Goal: Feedback & Contribution: Leave review/rating

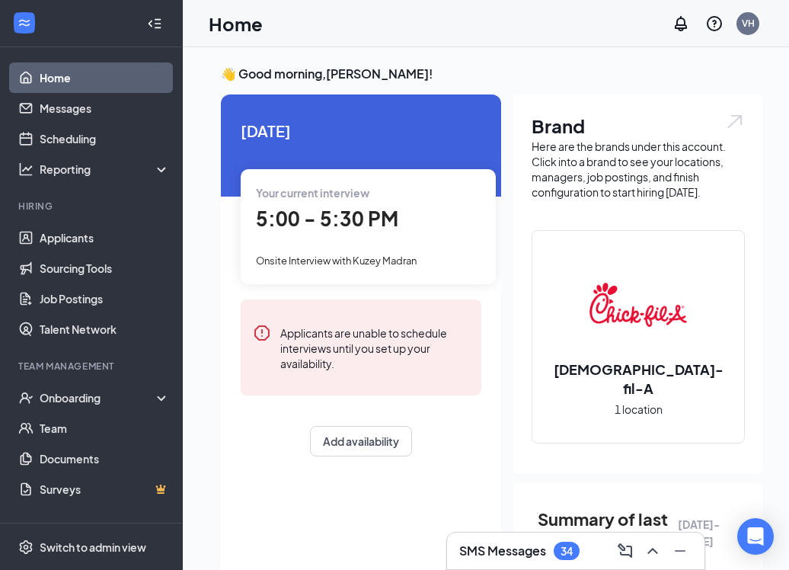
click at [394, 235] on div "Your current interview 5:00 - 5:30 PM Onsite Interview with [GEOGRAPHIC_DATA]" at bounding box center [368, 226] width 255 height 114
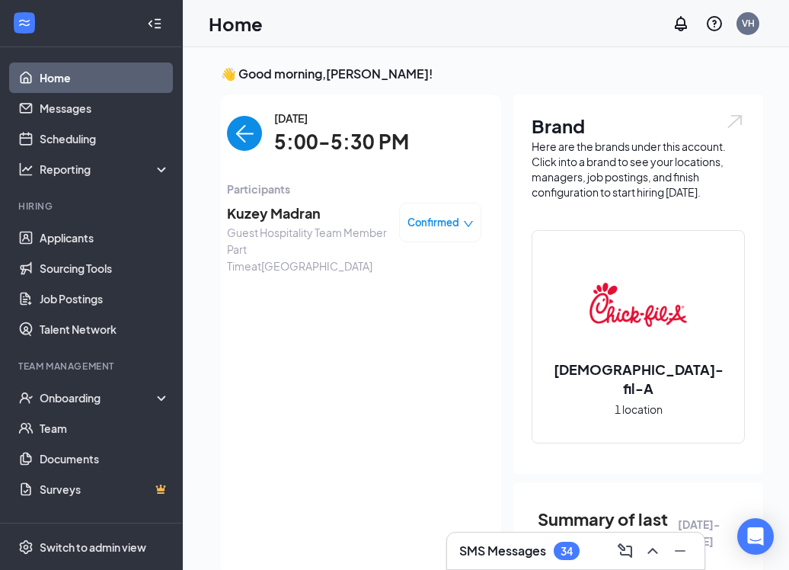
scroll to position [6, 0]
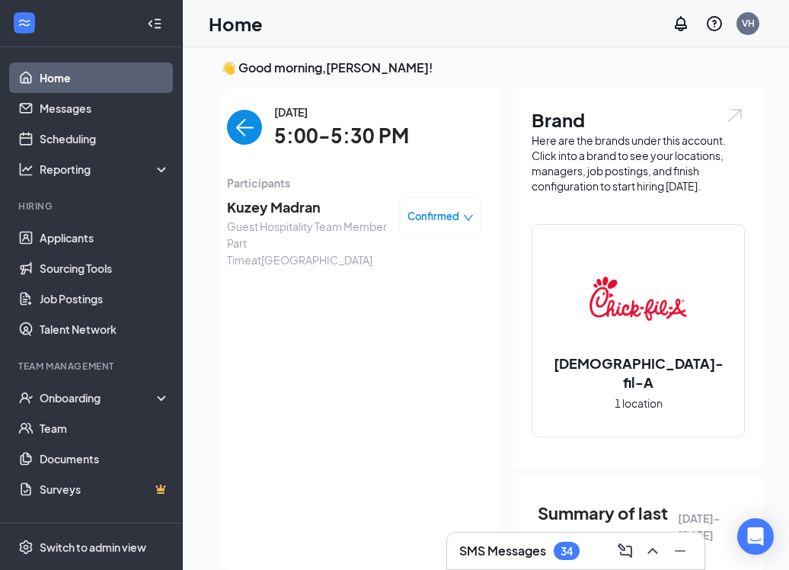
click at [279, 211] on span "Kuzey Madran" at bounding box center [307, 206] width 160 height 21
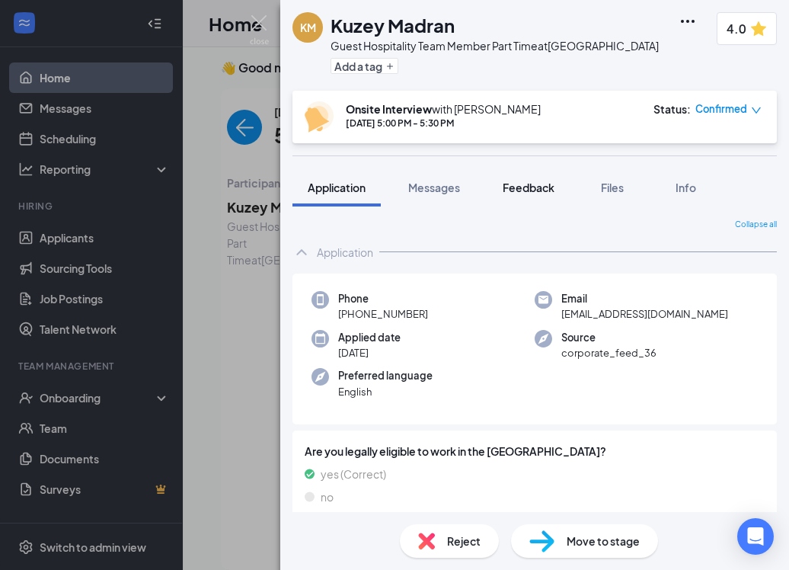
click at [546, 182] on span "Feedback" at bounding box center [529, 187] width 52 height 14
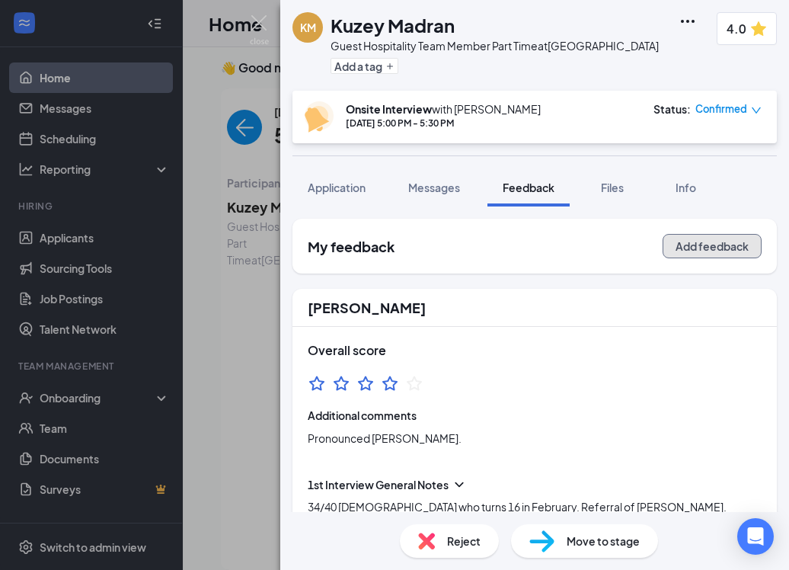
click at [707, 242] on button "Add feedback" at bounding box center [712, 246] width 99 height 24
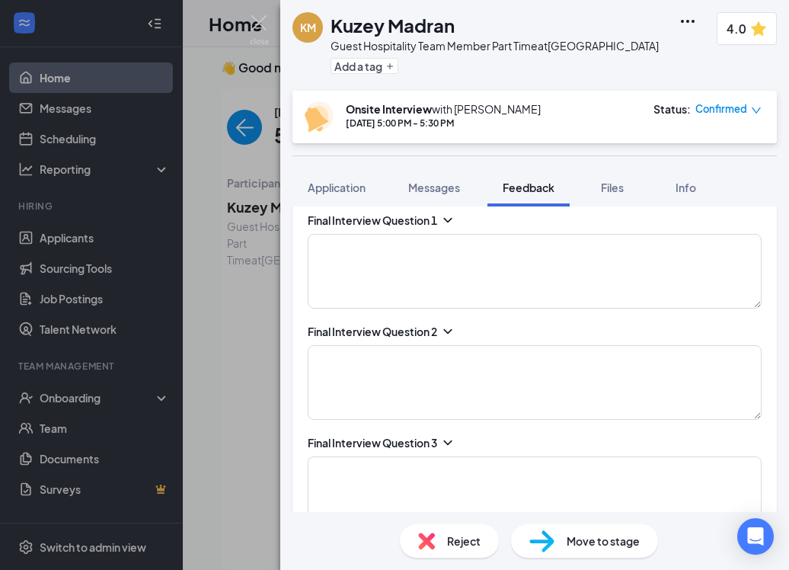
scroll to position [1337, 0]
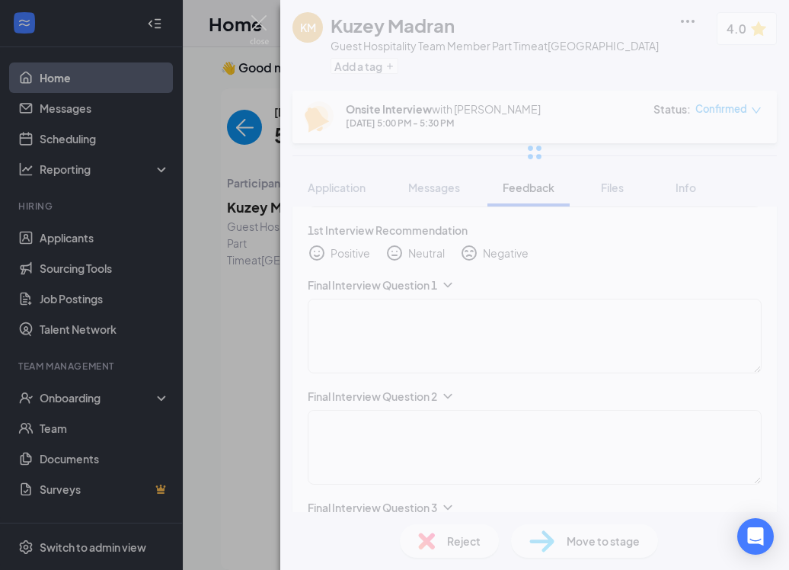
click at [572, 352] on div "KM Kuzey Madran Guest Hospitality Team Member Part Time at [GEOGRAPHIC_DATA] Ad…" at bounding box center [534, 285] width 509 height 570
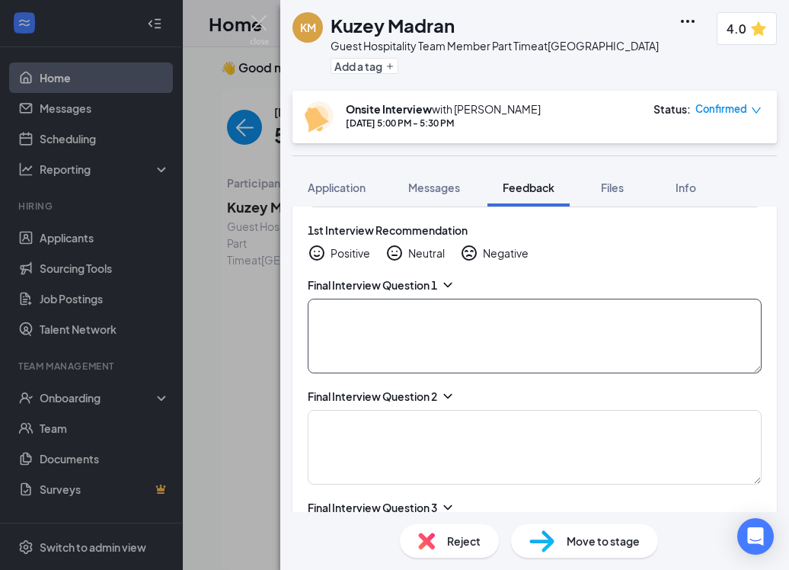
click at [572, 352] on textarea at bounding box center [535, 336] width 454 height 75
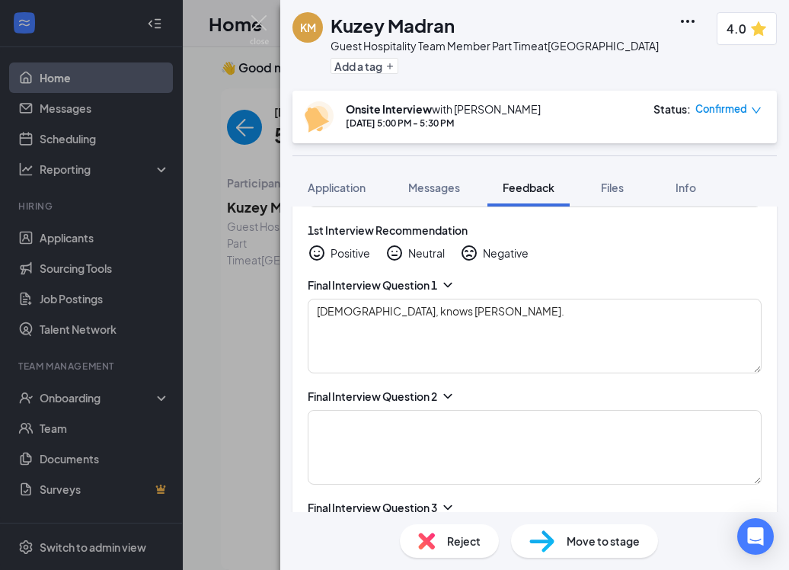
click at [451, 283] on icon "ChevronDown" at bounding box center [447, 284] width 15 height 15
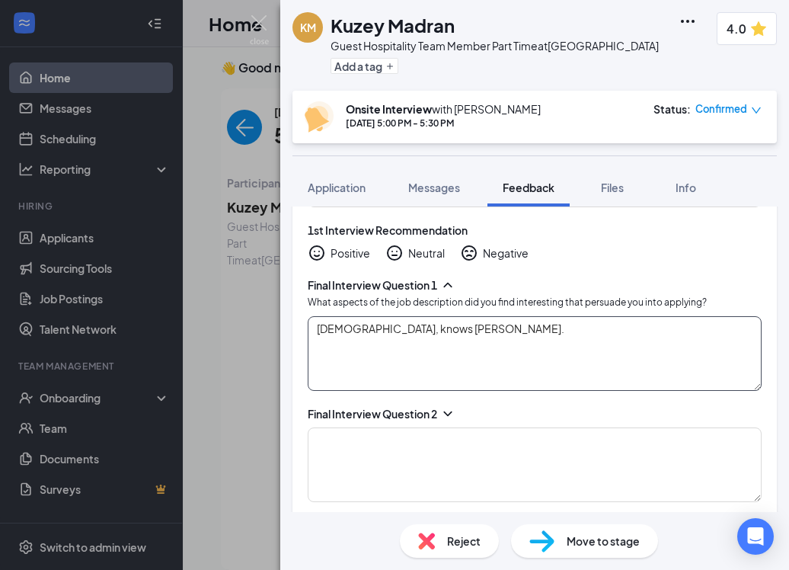
click at [502, 334] on textarea "[DEMOGRAPHIC_DATA], knows [PERSON_NAME]." at bounding box center [535, 353] width 454 height 75
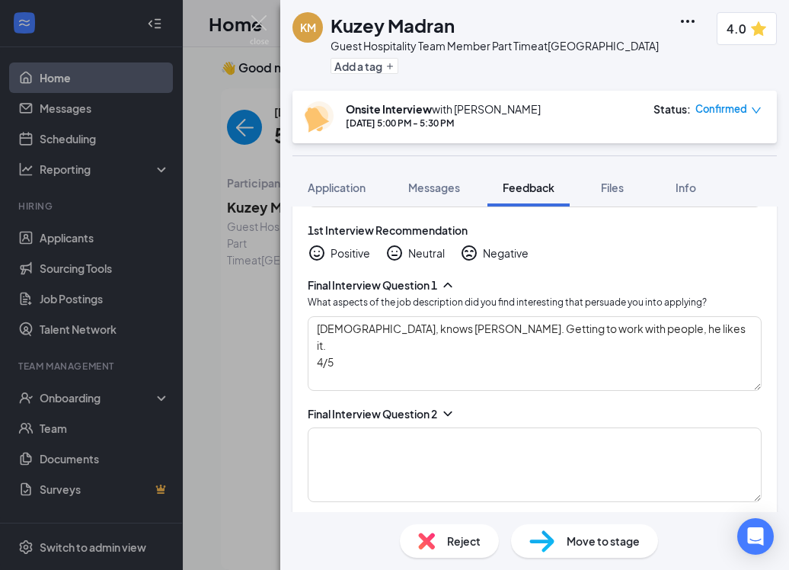
click at [450, 413] on icon "ChevronDown" at bounding box center [447, 413] width 15 height 15
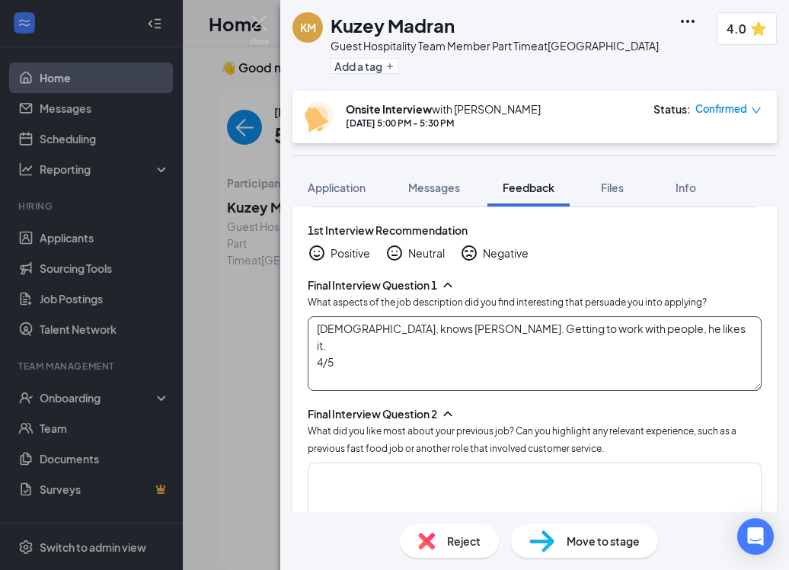
click at [664, 337] on textarea "[DEMOGRAPHIC_DATA], knows [PERSON_NAME]. Getting to work with people, he likes …" at bounding box center [535, 353] width 454 height 75
click at [651, 334] on textarea "[DEMOGRAPHIC_DATA], knows [PERSON_NAME]. Getting to work with people, he likes …" at bounding box center [535, 353] width 454 height 75
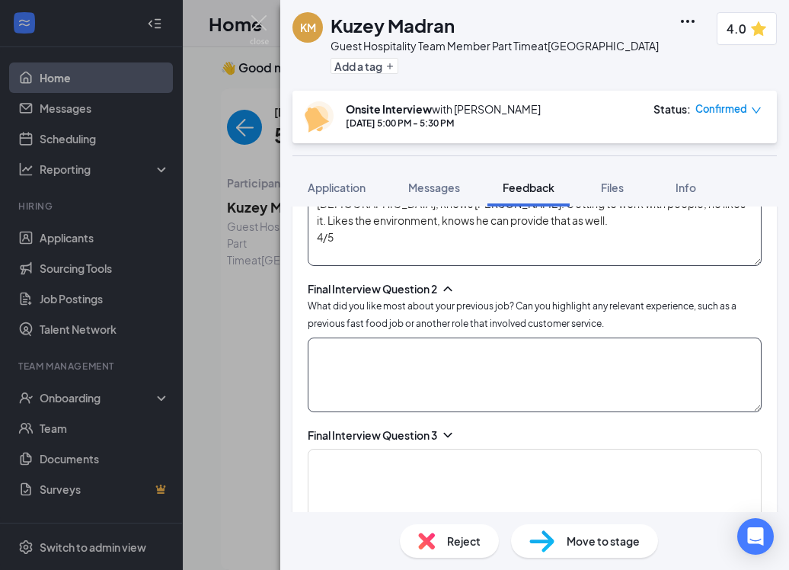
scroll to position [1463, 0]
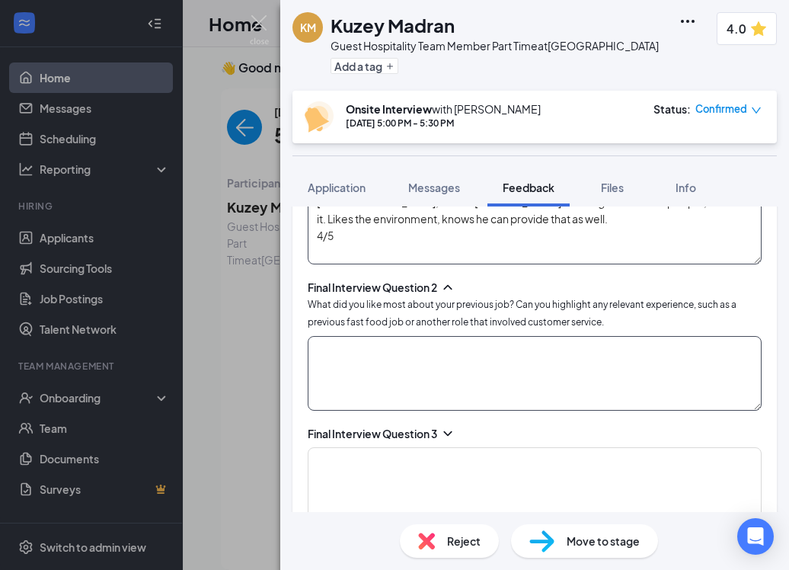
type textarea "[DEMOGRAPHIC_DATA], knows [PERSON_NAME]. Getting to work with people, he likes …"
click at [598, 356] on textarea at bounding box center [535, 373] width 454 height 75
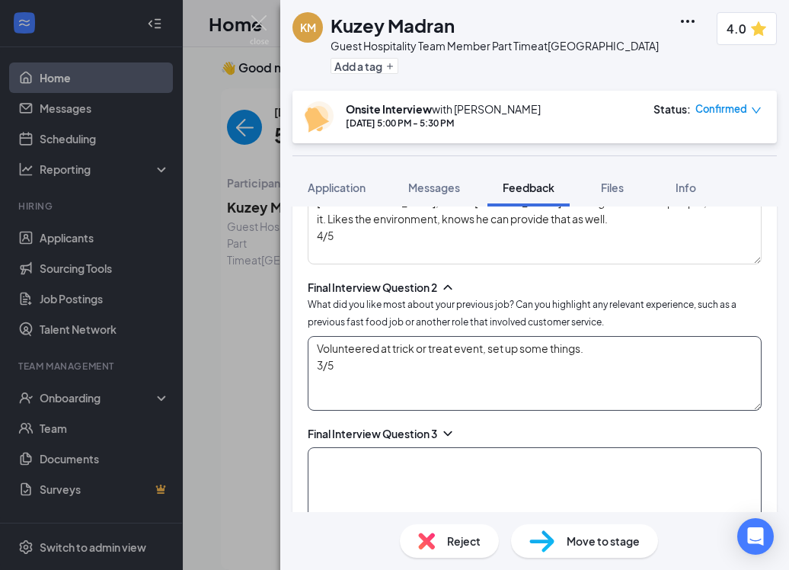
type textarea "Volunteered at trick or treat event, set up some things. 3/5"
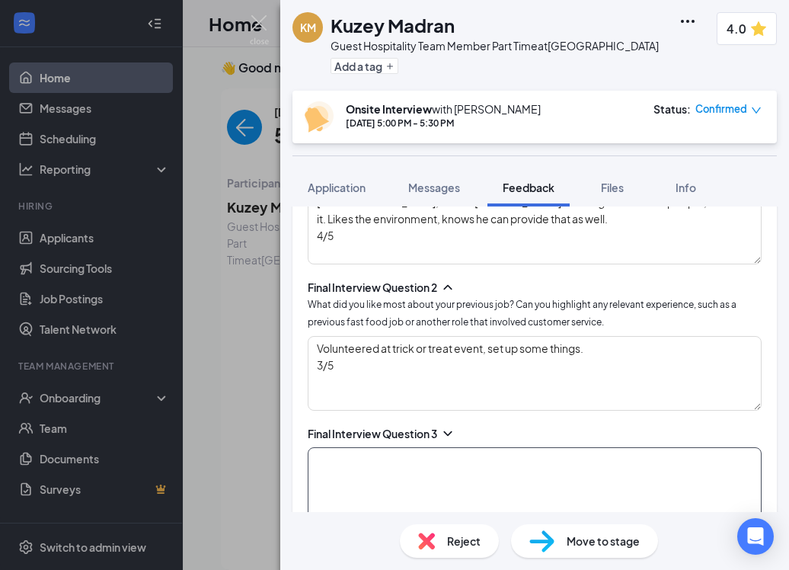
click at [529, 451] on textarea at bounding box center [535, 484] width 454 height 75
click at [451, 432] on icon "ChevronDown" at bounding box center [447, 433] width 8 height 5
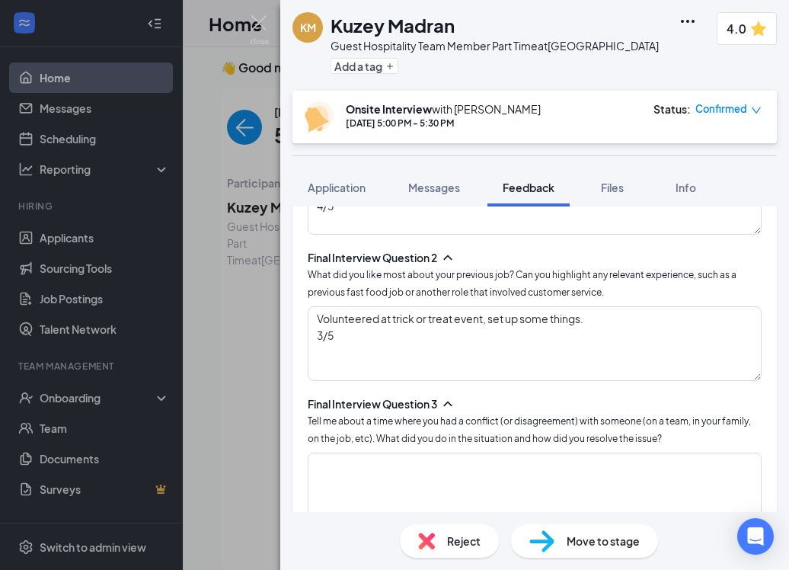
scroll to position [1546, 0]
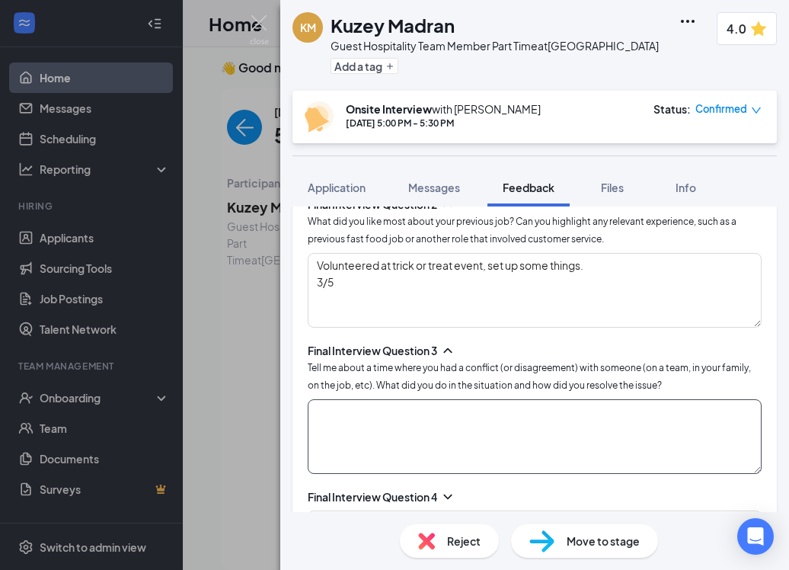
click at [516, 421] on textarea at bounding box center [535, 436] width 454 height 75
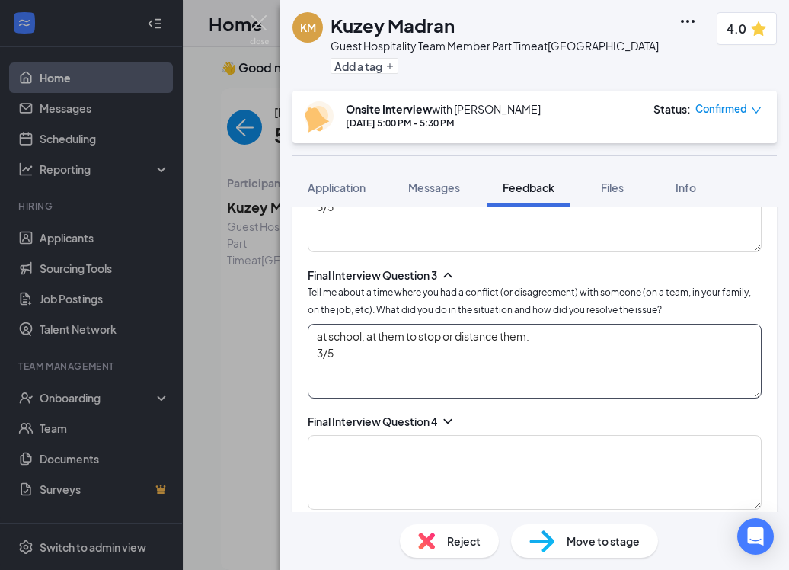
scroll to position [1653, 0]
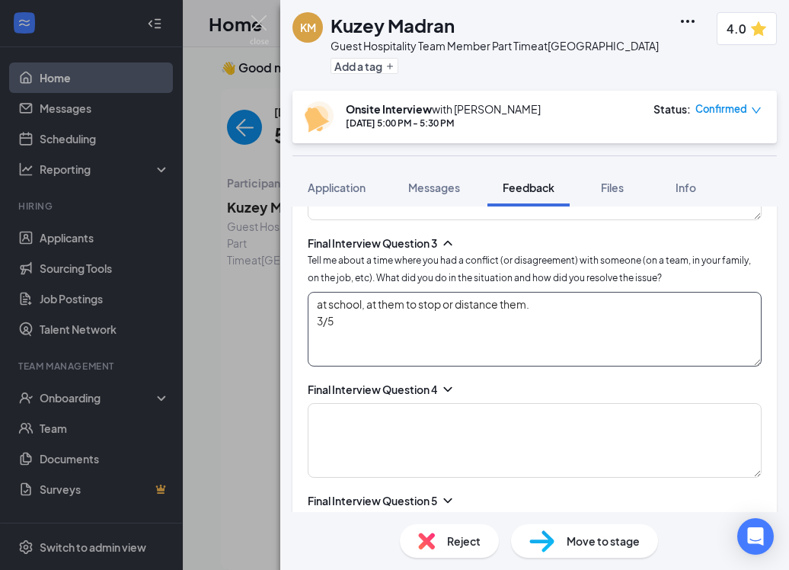
type textarea "at school, at them to stop or distance them. 3/5"
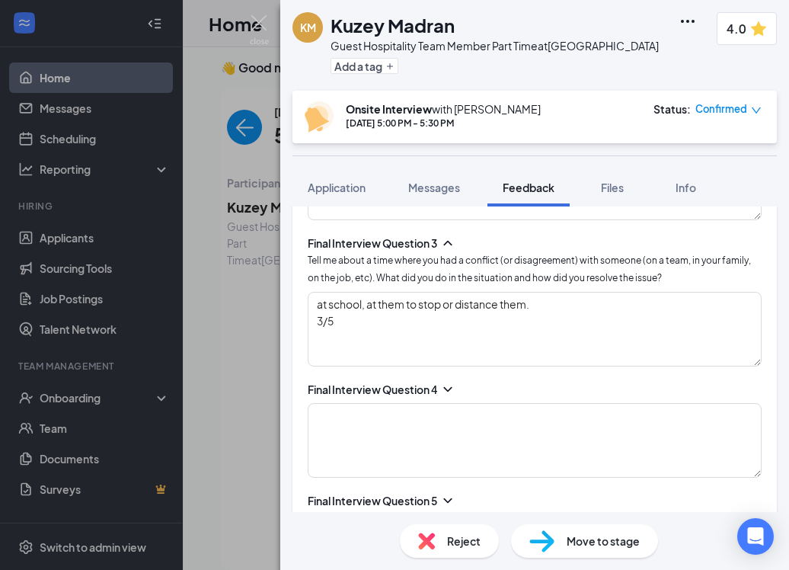
click at [454, 385] on icon "ChevronDown" at bounding box center [447, 389] width 15 height 15
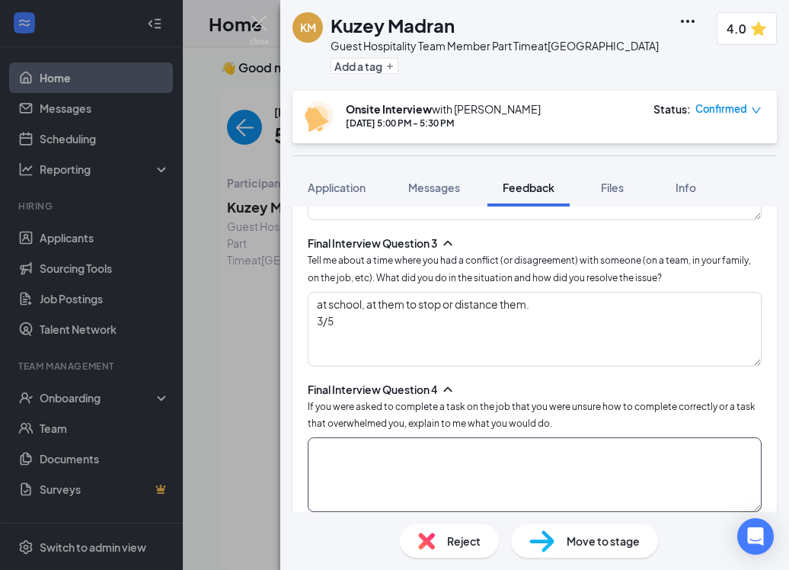
click at [405, 458] on textarea at bounding box center [535, 474] width 454 height 75
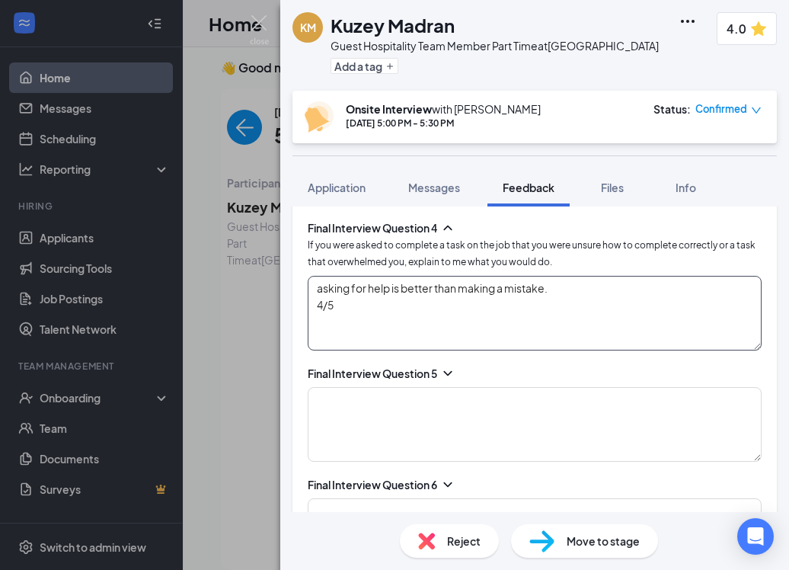
type textarea "asking for help is better than making a mistake. 4/5"
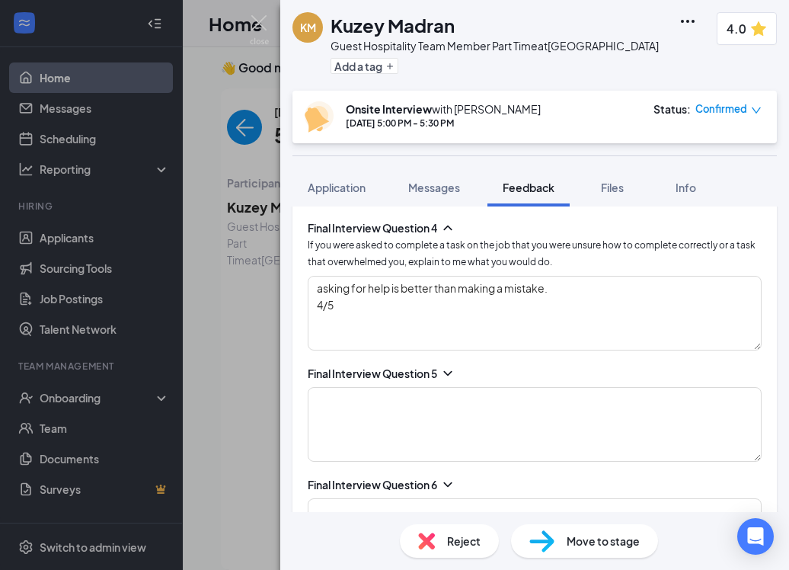
click at [450, 371] on icon "ChevronDown" at bounding box center [447, 373] width 8 height 5
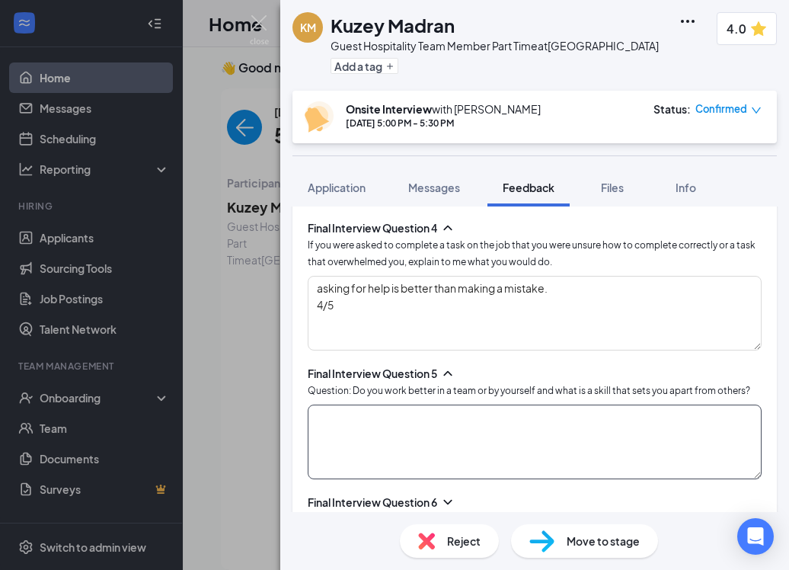
click at [500, 440] on textarea at bounding box center [535, 441] width 454 height 75
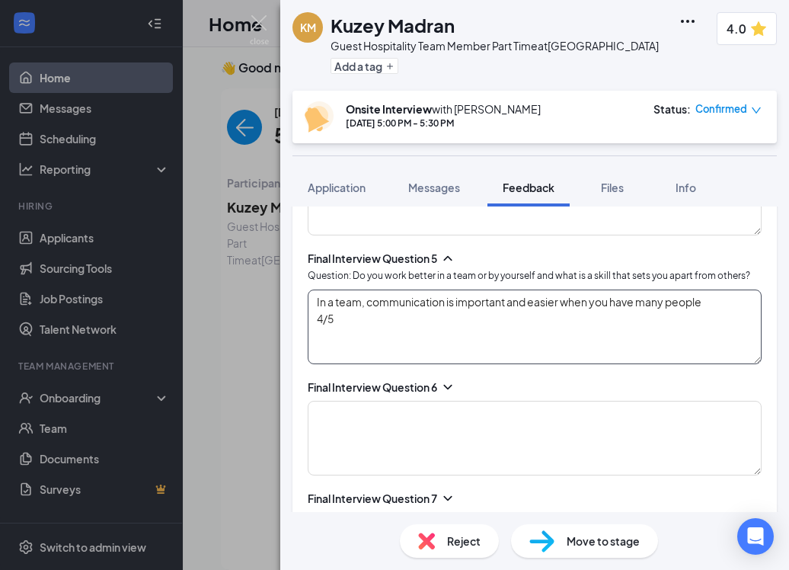
scroll to position [1958, 0]
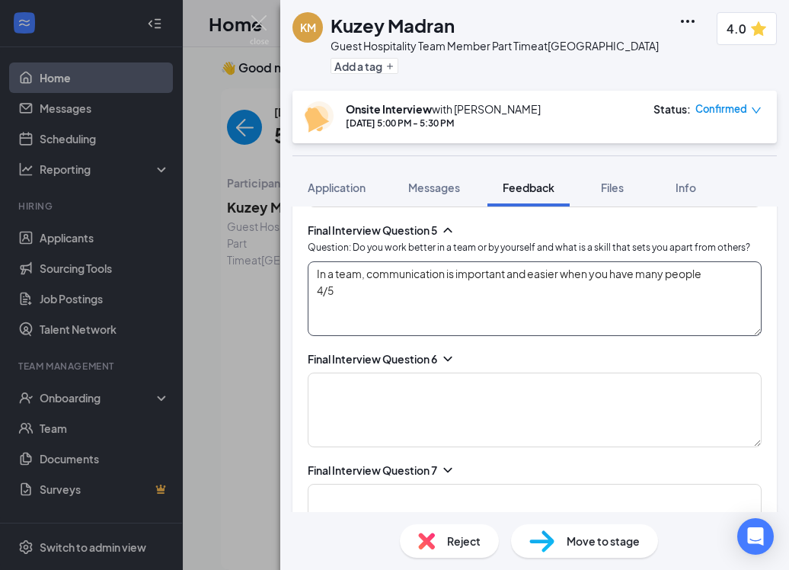
type textarea "In a team, communication is important and easier when you have many people 4/5"
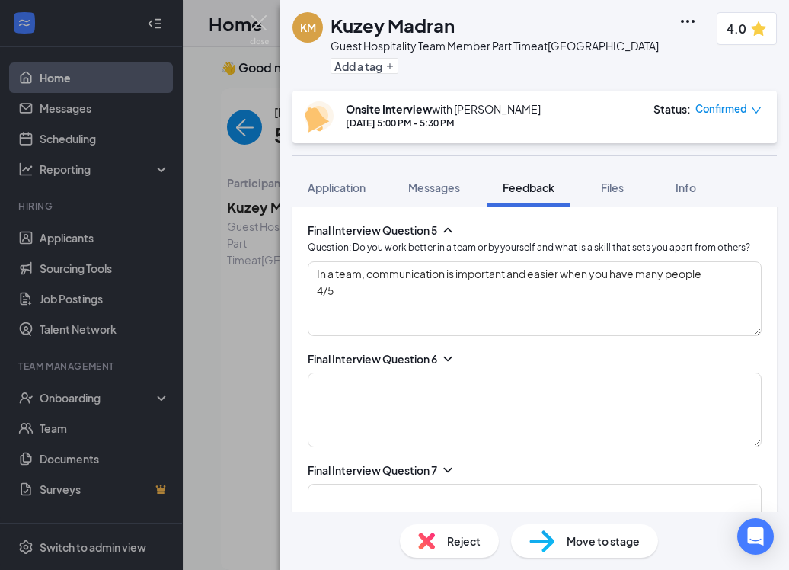
click at [448, 351] on icon "ChevronDown" at bounding box center [447, 358] width 15 height 15
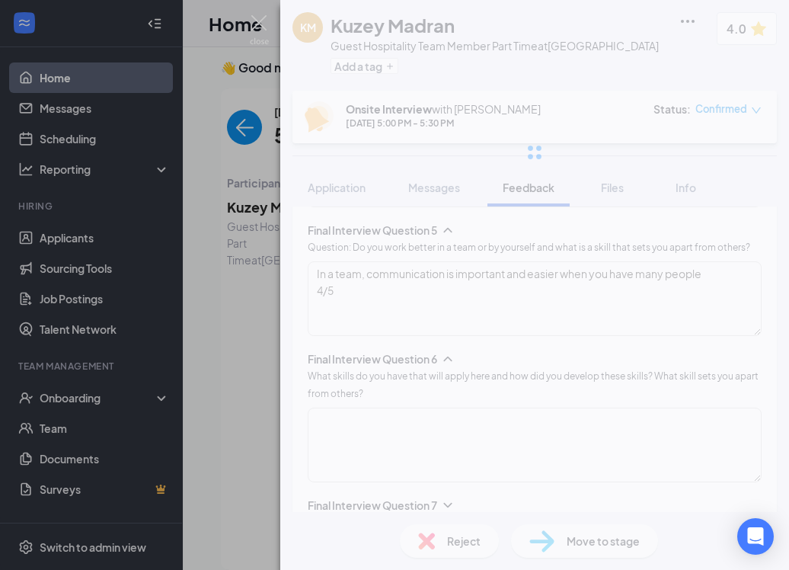
click at [393, 409] on div "KM Kuzey Madran Guest Hospitality Team Member Part Time at [GEOGRAPHIC_DATA] Ad…" at bounding box center [534, 285] width 509 height 570
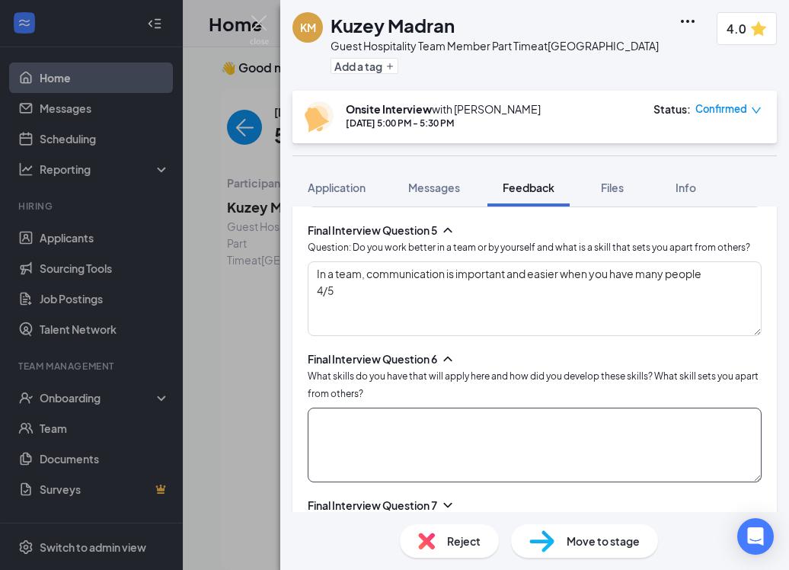
click at [423, 410] on textarea at bounding box center [535, 444] width 454 height 75
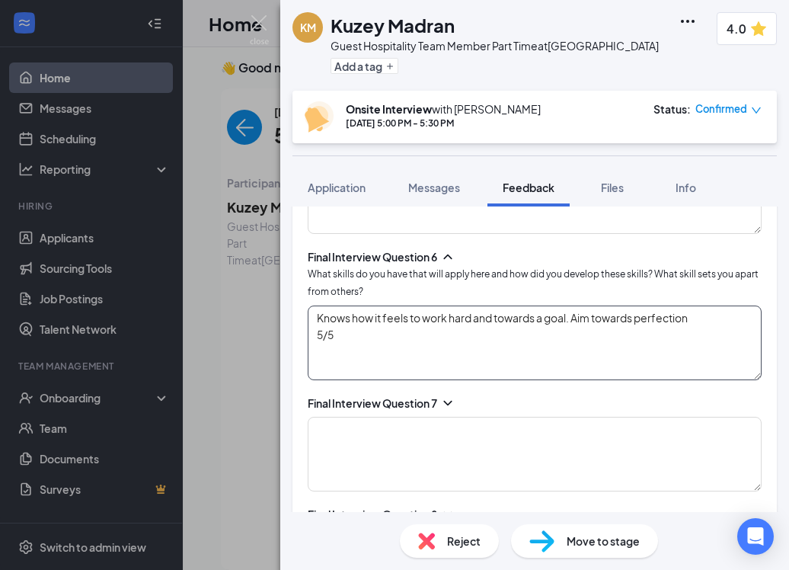
type textarea "Knows how it feels to work hard and towards a goal. Aim towards perfection 5/5"
click at [449, 395] on icon "ChevronDown" at bounding box center [447, 402] width 15 height 15
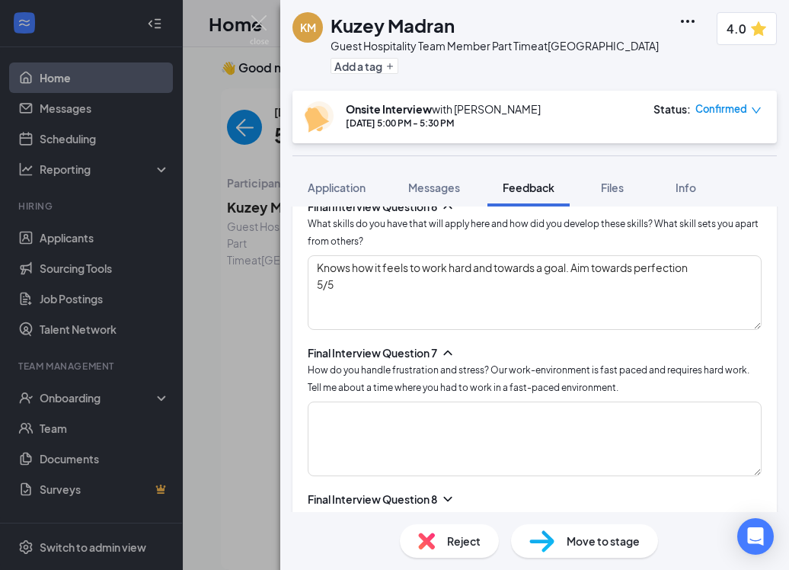
scroll to position [2111, 0]
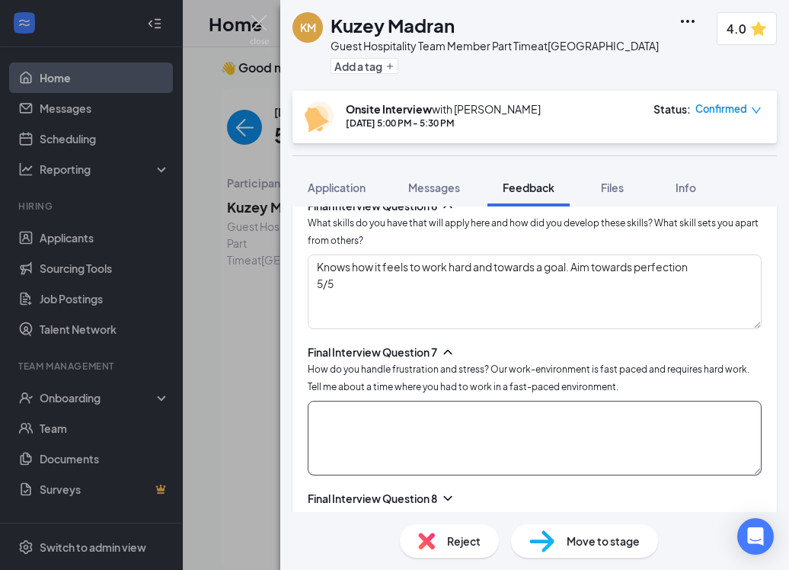
click at [522, 401] on textarea at bounding box center [535, 438] width 454 height 75
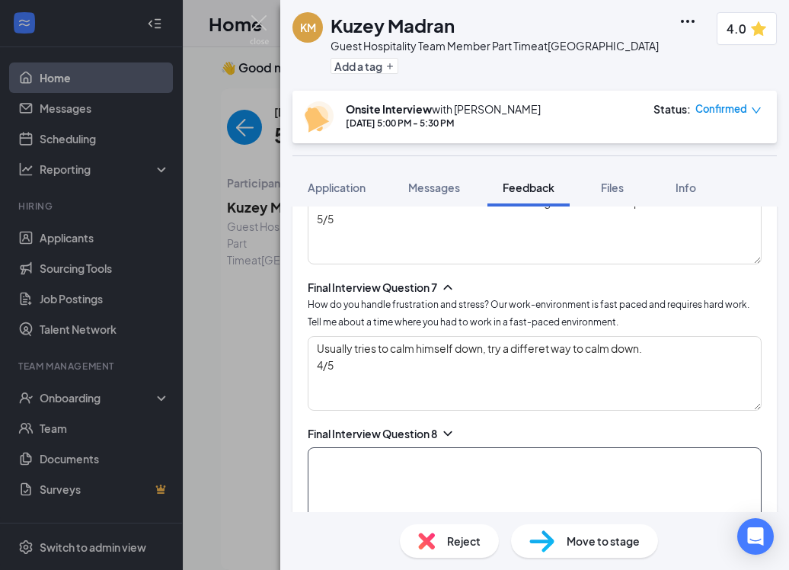
click at [507, 462] on textarea at bounding box center [535, 484] width 454 height 75
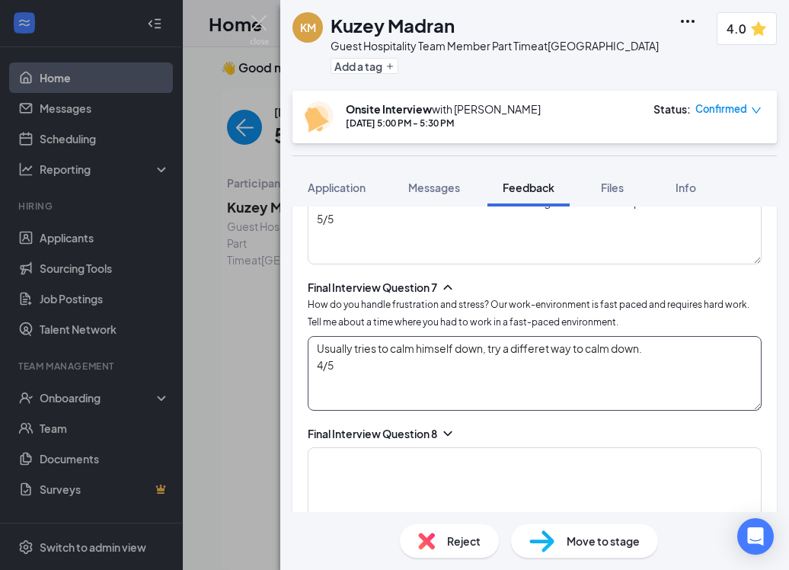
click at [697, 348] on textarea "Usually tries to calm himself down, try a differet way to calm down. 4/5" at bounding box center [535, 373] width 454 height 75
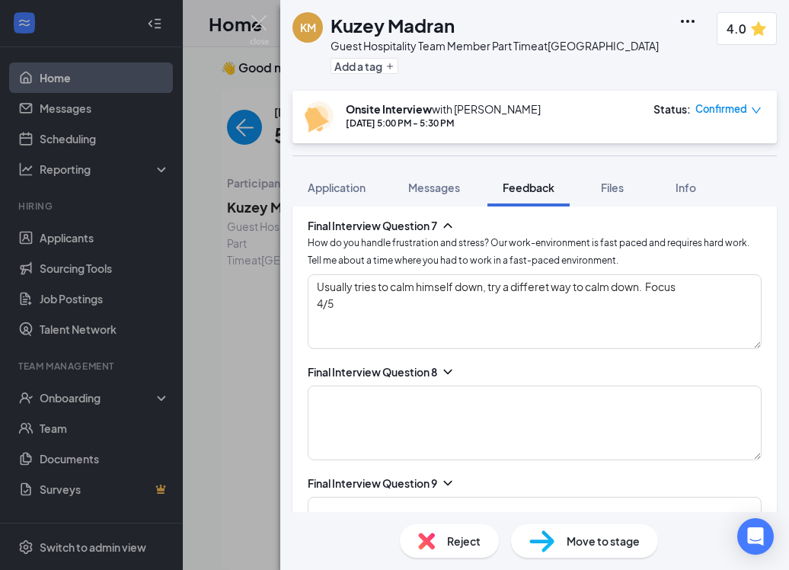
click at [447, 366] on icon "ChevronDown" at bounding box center [447, 371] width 15 height 15
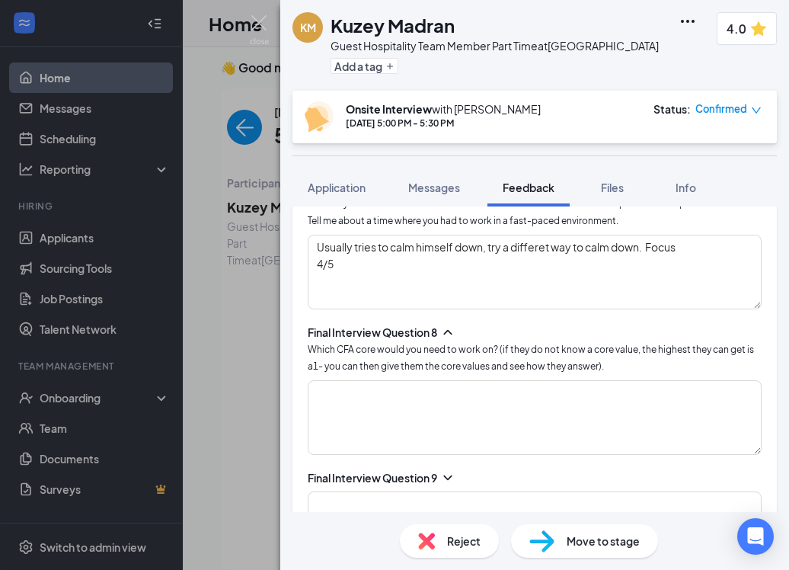
scroll to position [2276, 0]
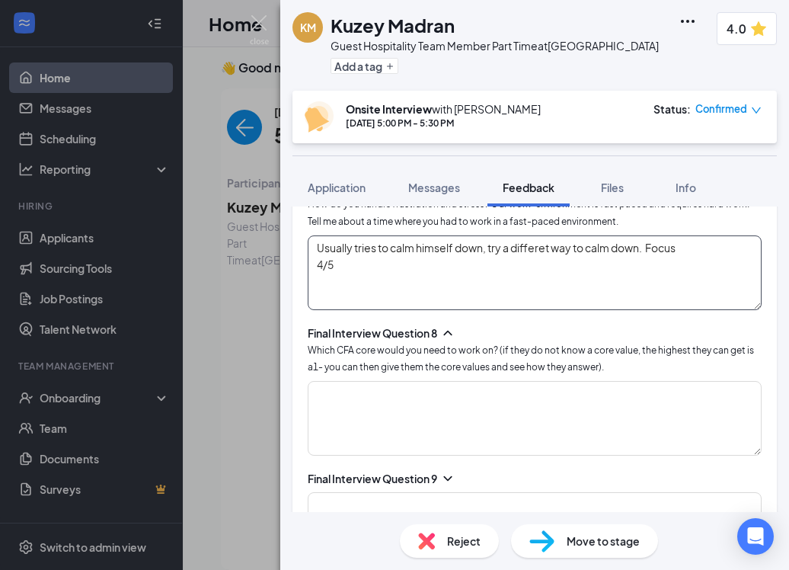
click at [704, 241] on textarea "Usually tries to calm himself down, try a differet way to calm down. Focus 4/5" at bounding box center [535, 272] width 454 height 75
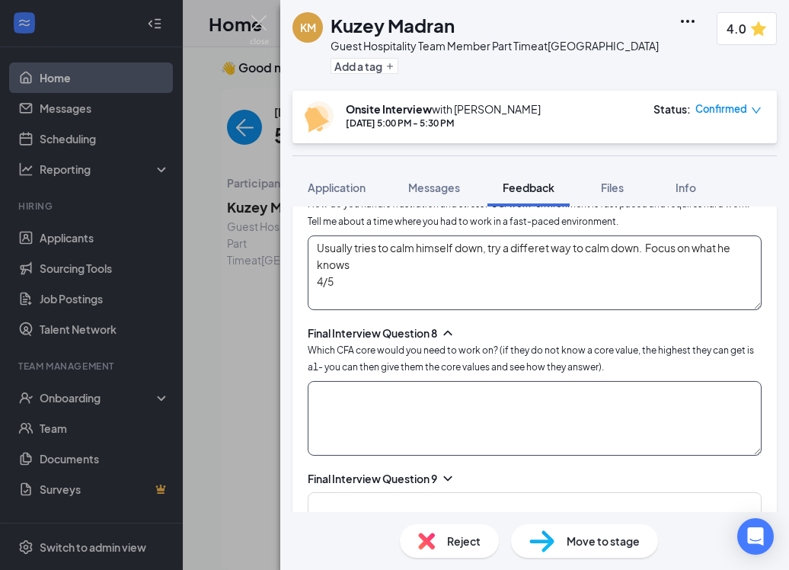
type textarea "Usually tries to calm himself down, try a differet way to calm down. Focus on w…"
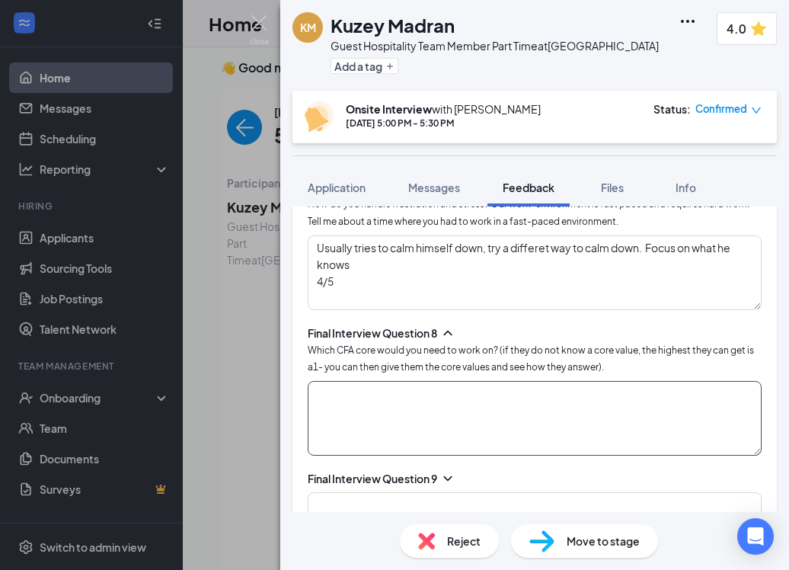
click at [599, 386] on textarea at bounding box center [535, 418] width 454 height 75
click at [586, 398] on textarea at bounding box center [535, 418] width 454 height 75
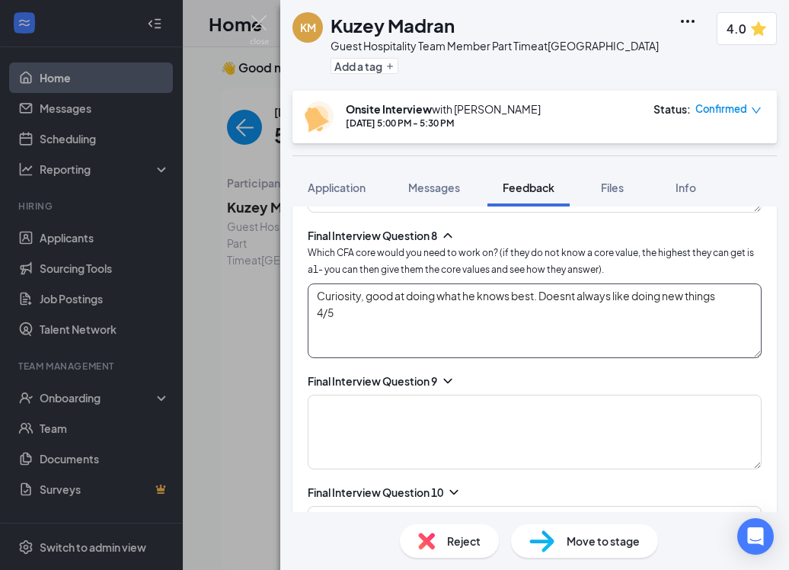
scroll to position [2406, 0]
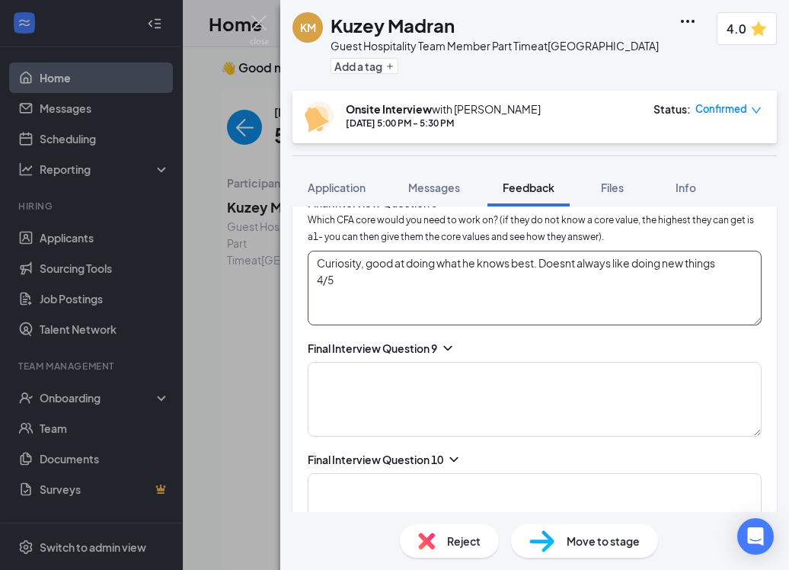
type textarea "Curiosity, good at doing what he knows best. Doesnt always like doing new thing…"
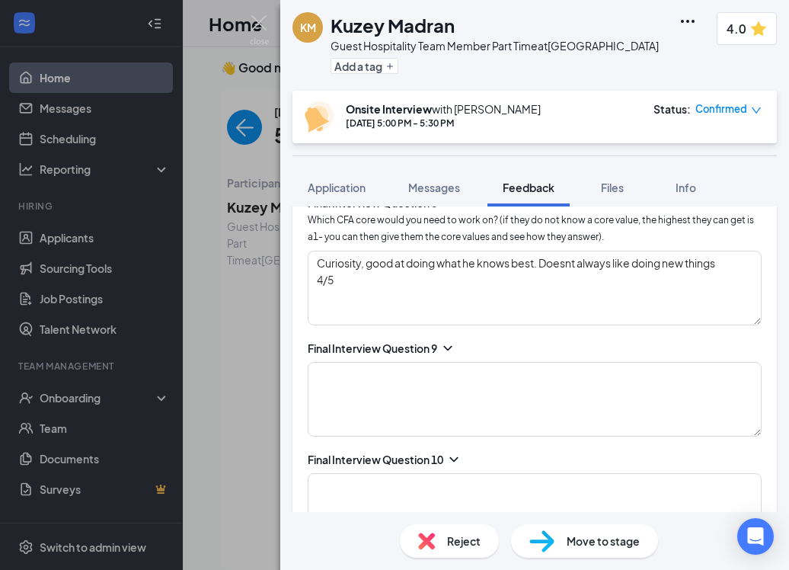
click at [455, 340] on icon "ChevronDown" at bounding box center [447, 347] width 15 height 15
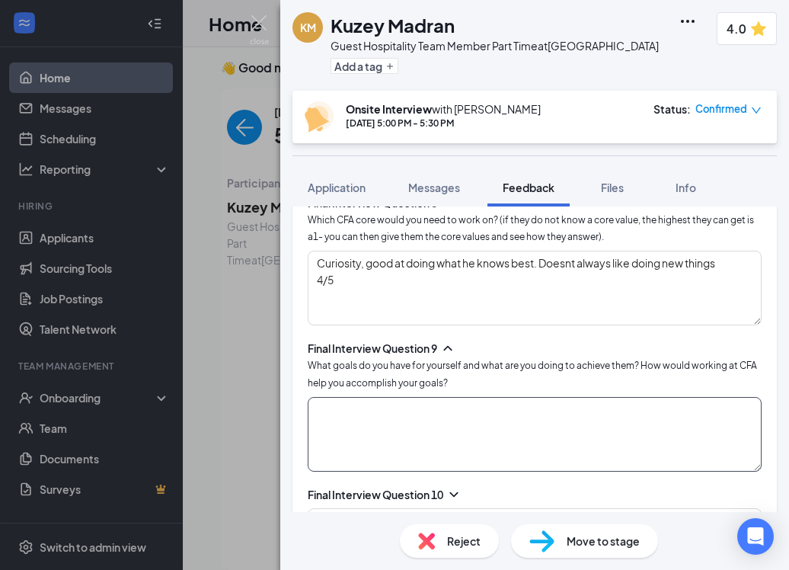
click at [370, 420] on textarea at bounding box center [535, 434] width 454 height 75
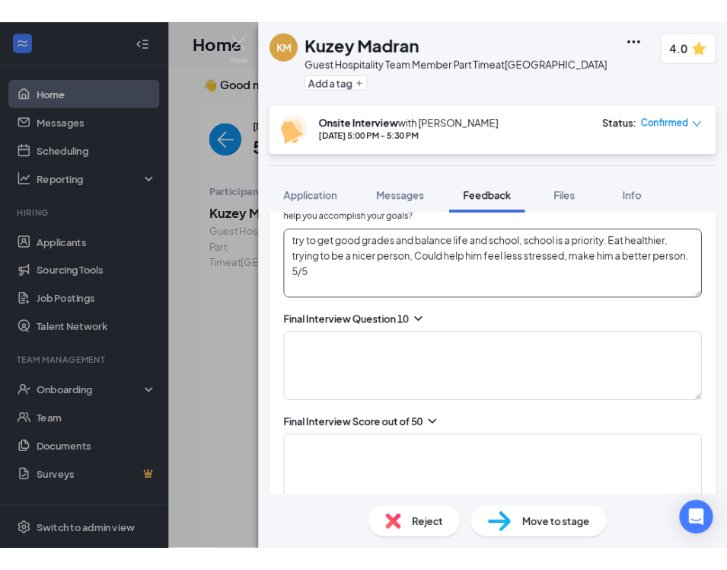
scroll to position [2544, 0]
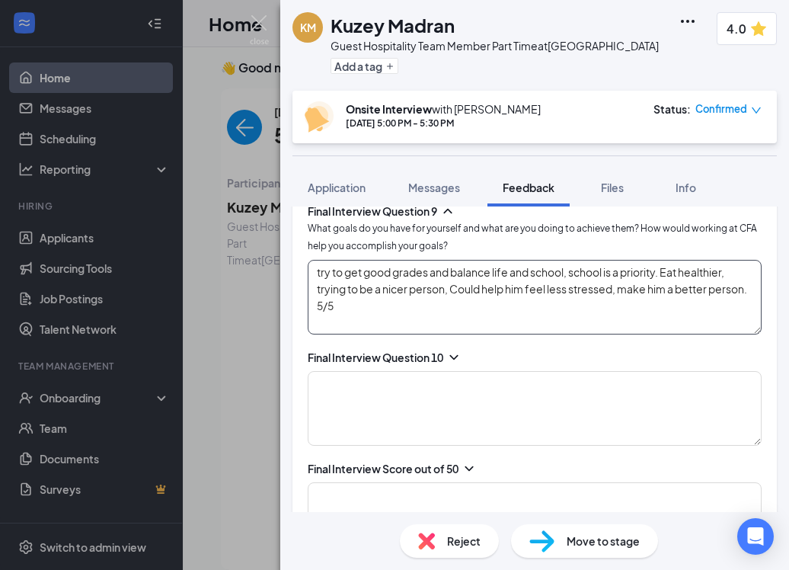
type textarea "try to get good grades and balance life and school, school is a priority. Eat h…"
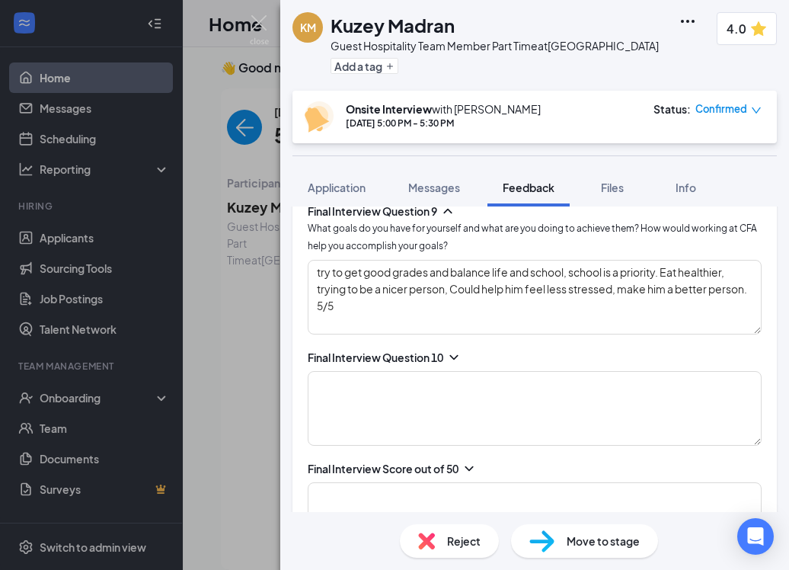
click at [458, 355] on icon "ChevronDown" at bounding box center [453, 357] width 8 height 5
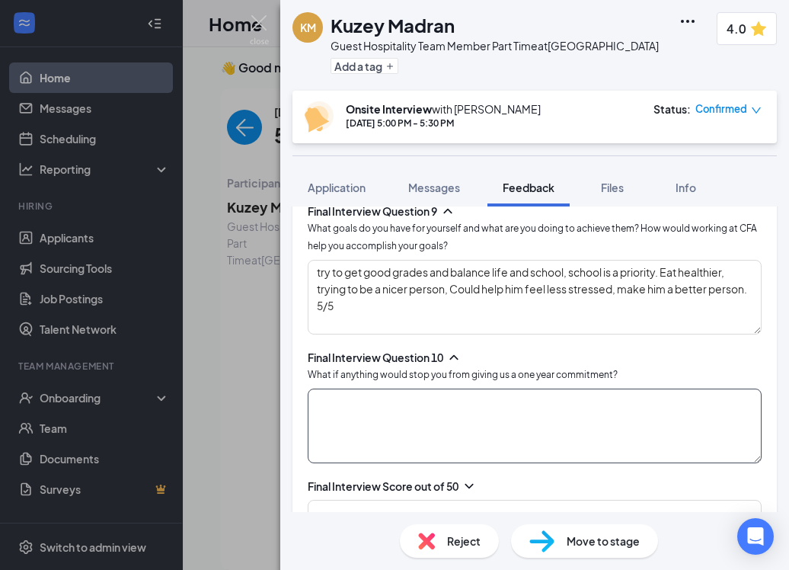
click at [454, 389] on textarea at bounding box center [535, 425] width 454 height 75
type textarea "No doesn't think anything, he already has good grades. College for medical 5/5"
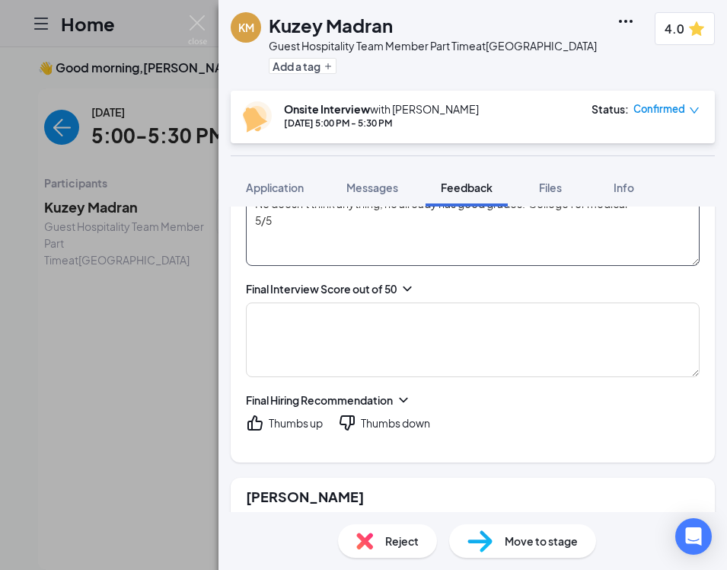
scroll to position [2788, 0]
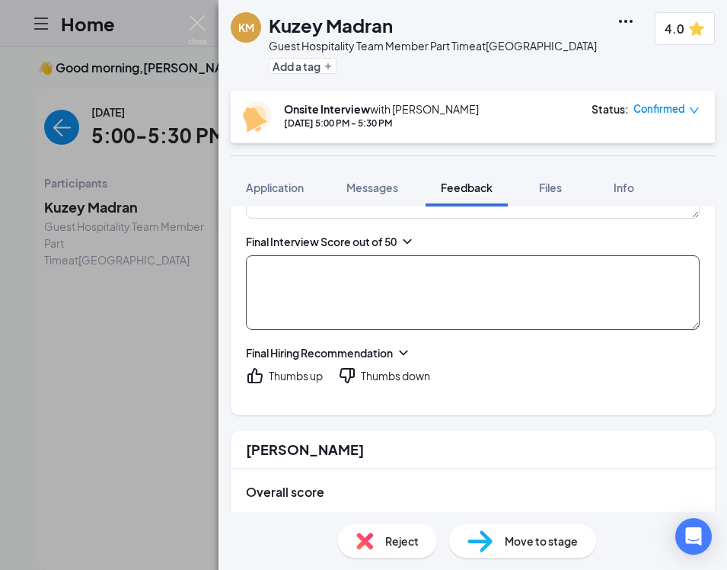
click at [382, 295] on textarea at bounding box center [473, 292] width 454 height 75
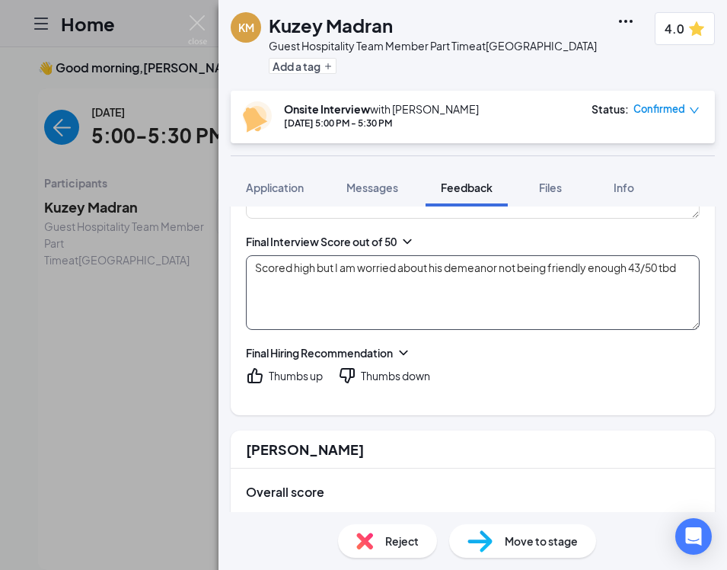
type textarea "Scored high but I am worried about his demeanor not being friendly enough 43/50…"
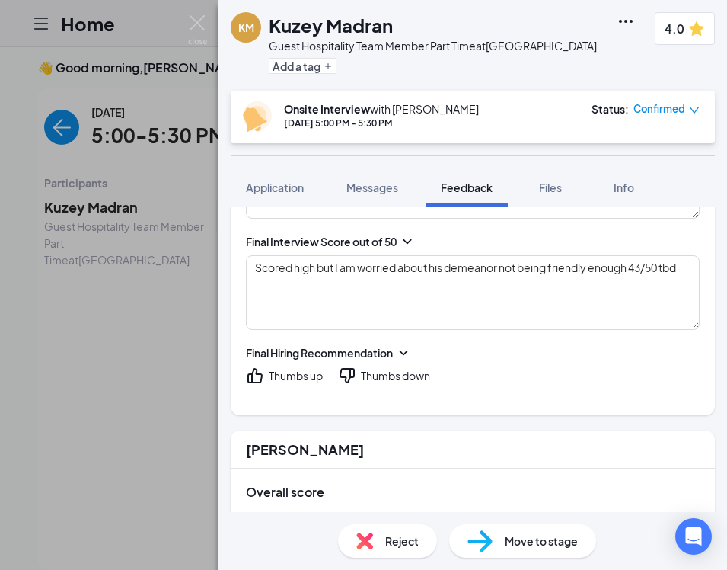
click at [370, 368] on div "Thumbs down" at bounding box center [395, 375] width 69 height 15
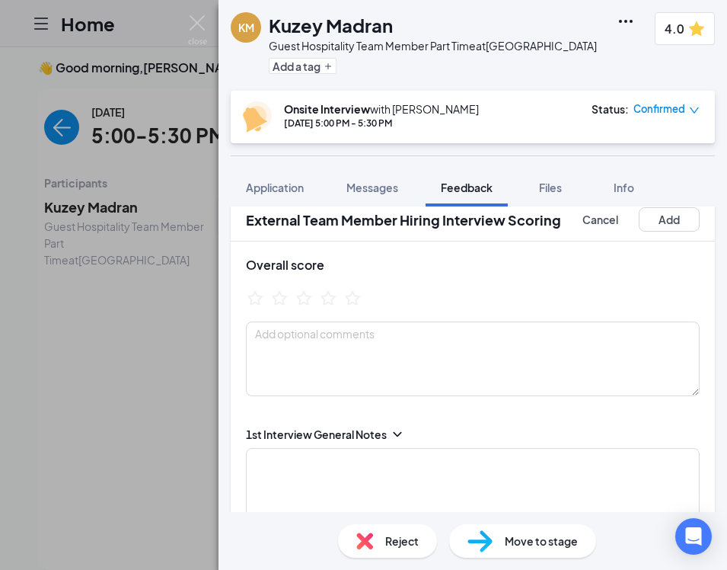
scroll to position [0, 0]
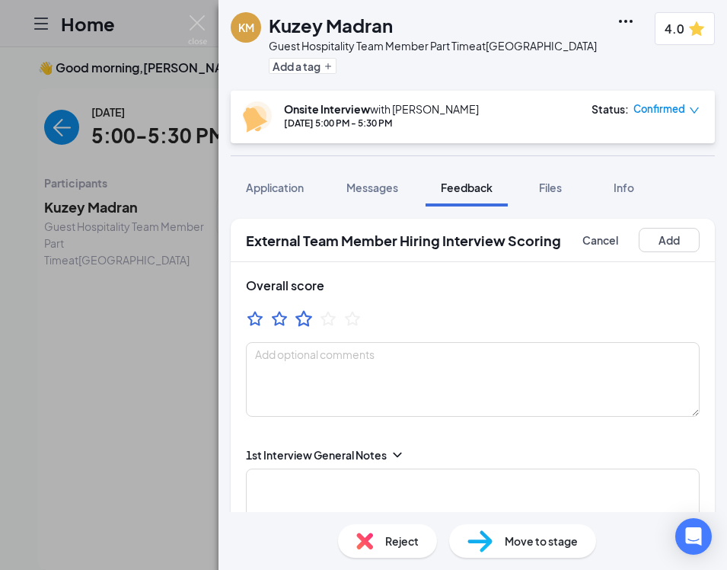
click at [309, 323] on icon "StarBorder" at bounding box center [304, 318] width 20 height 20
click at [659, 240] on button "Add" at bounding box center [669, 240] width 61 height 24
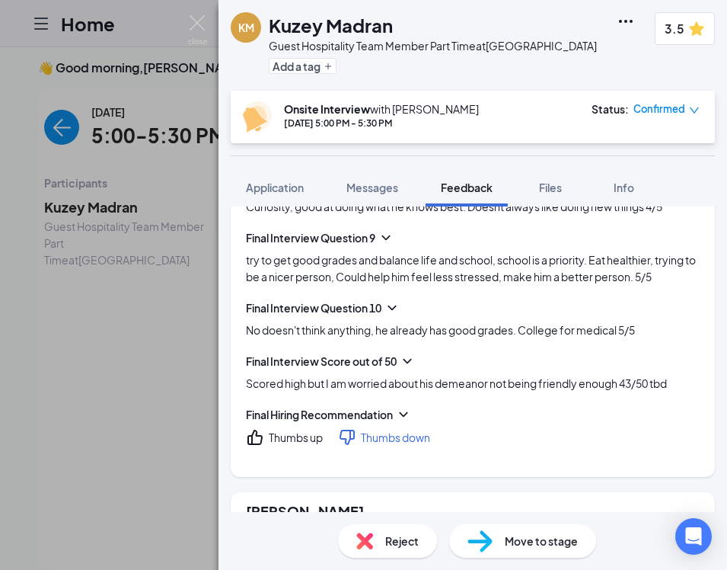
scroll to position [980, 0]
click at [205, 25] on img at bounding box center [197, 30] width 19 height 30
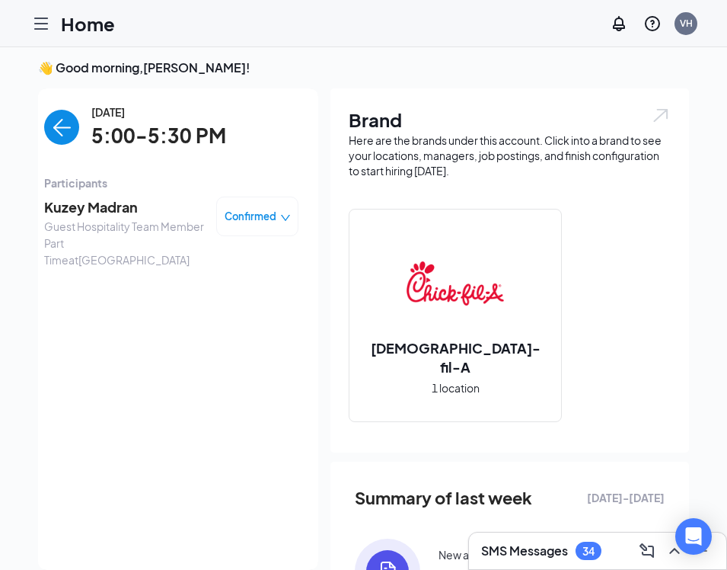
click at [139, 214] on span "Kuzey Madran" at bounding box center [124, 206] width 160 height 21
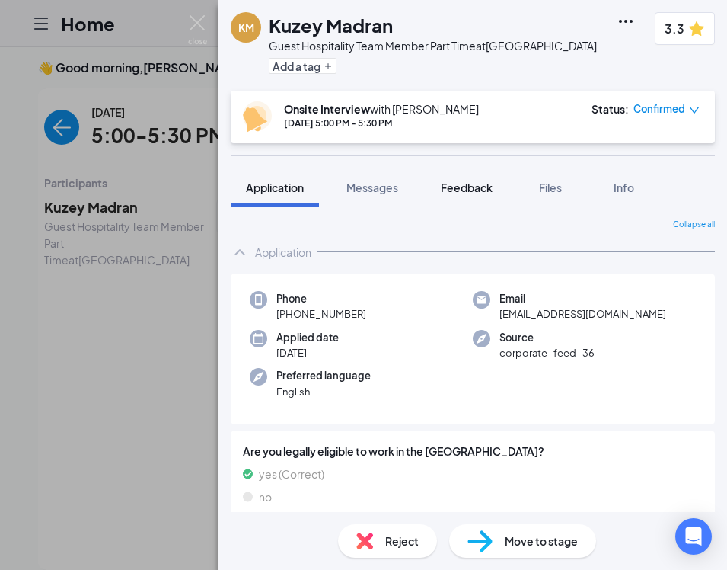
click at [468, 180] on span "Feedback" at bounding box center [467, 187] width 52 height 14
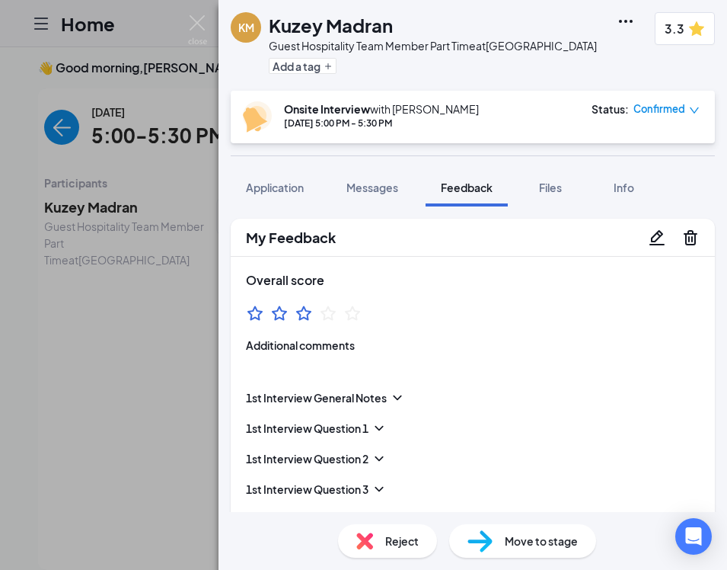
click at [663, 233] on icon "Pencil" at bounding box center [657, 236] width 15 height 15
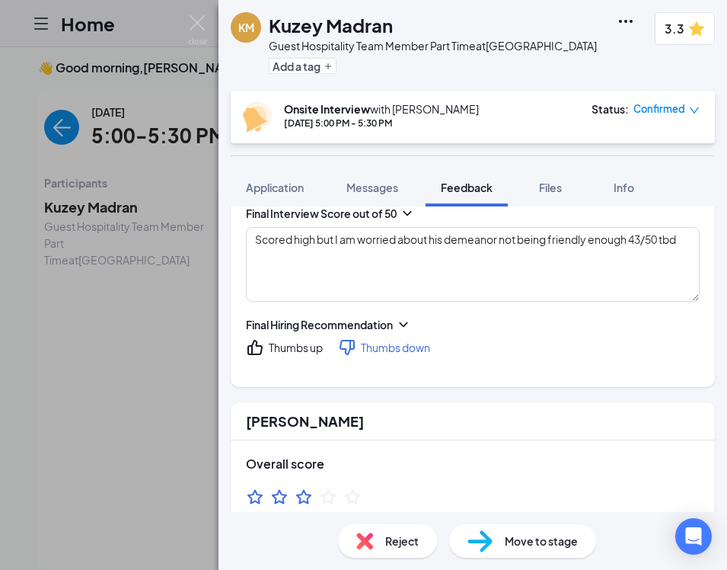
scroll to position [2532, 0]
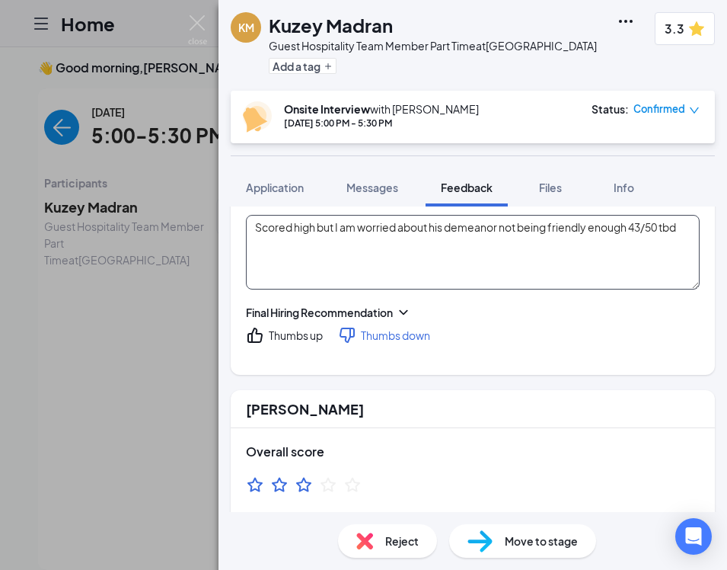
click at [663, 246] on textarea "Scored high but I am worried about his demeanor not being friendly enough 43/50…" at bounding box center [473, 252] width 454 height 75
drag, startPoint x: 634, startPoint y: 228, endPoint x: 652, endPoint y: 228, distance: 17.5
click at [652, 228] on textarea "Scored high but I am worried about his demeanor not being friendly enough 43/50…" at bounding box center [473, 252] width 454 height 75
drag, startPoint x: 666, startPoint y: 228, endPoint x: 690, endPoint y: 226, distance: 24.4
click at [690, 227] on textarea "Scored high but I am worried about his demeanor not being friendly enough 43/50…" at bounding box center [473, 252] width 454 height 75
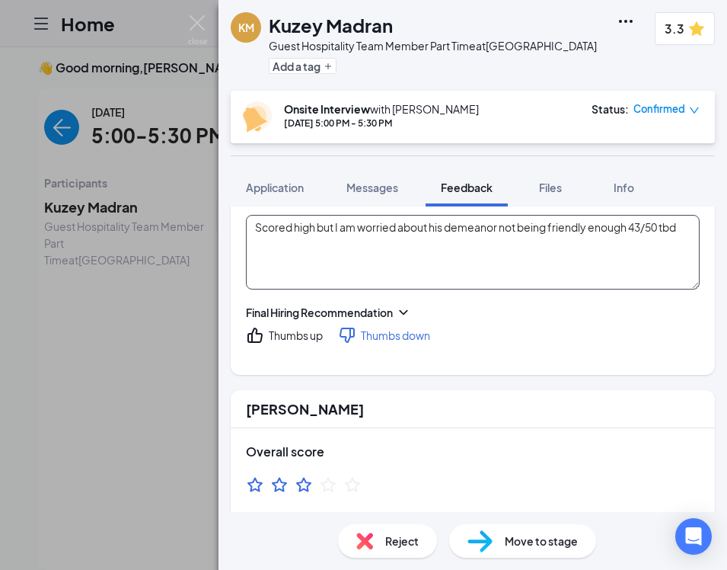
type textarea "[DEMOGRAPHIC_DATA], knows [PERSON_NAME]. Getting to work with people, he likes …"
type textarea "Volunteered at trick or treat event, set up some things. 3/5"
type textarea "at school, at them to stop or distance them. 3/5"
type textarea "asking for help is better than making a mistake. 4/5"
type textarea "In a team, communication is important and easier when you have many people 4/5"
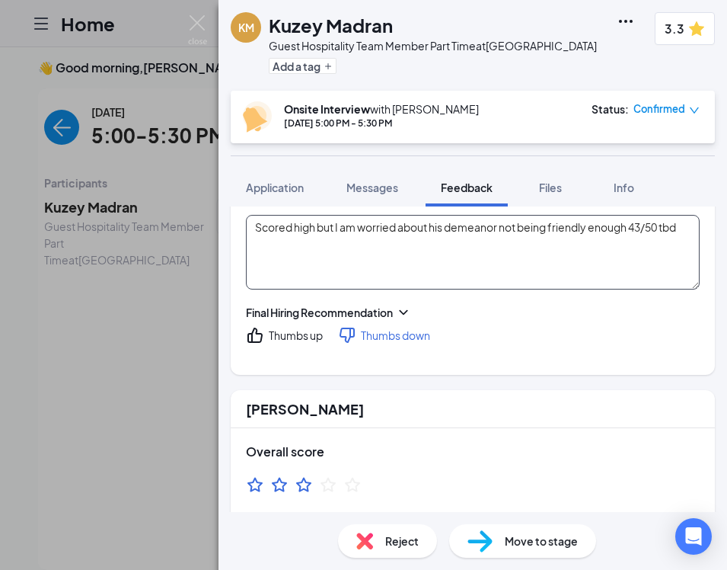
type textarea "Knows how it feels to work hard and towards a goal. Aim towards perfection 5/5"
type textarea "Usually tries to calm himself down, try a differet way to calm down. Focus on w…"
type textarea "Curiosity, good at doing what he knows best. Doesnt always like doing new thing…"
type textarea "try to get good grades and balance life and school, school is a priority. Eat h…"
type textarea "No doesn't think anything, he already has good grades. College for medical 5/5"
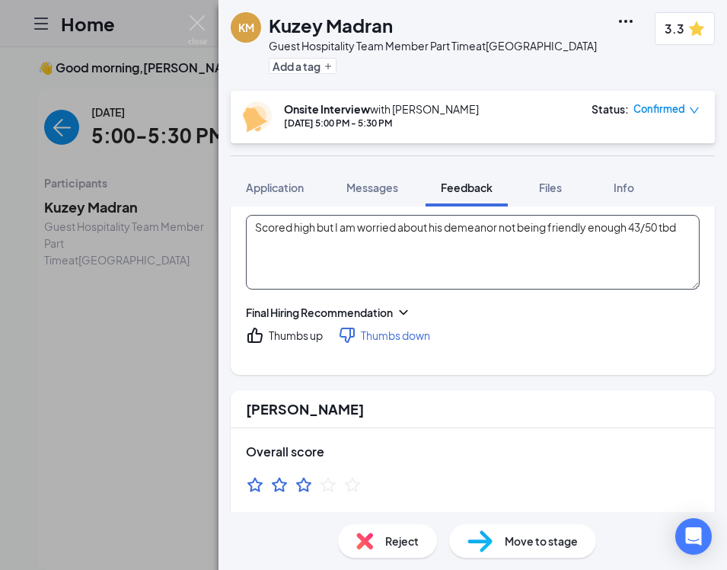
type textarea "Scored high but I am worried about his demeanor not being friendly enough 43/50…"
type textarea "[DEMOGRAPHIC_DATA], knows [PERSON_NAME]. Getting to work with people, he likes …"
type textarea "Volunteered at trick or treat event, set up some things. 3/5"
type textarea "at school, at them to stop or distance them. 3/5"
type textarea "asking for help is better than making a mistake. 4/5"
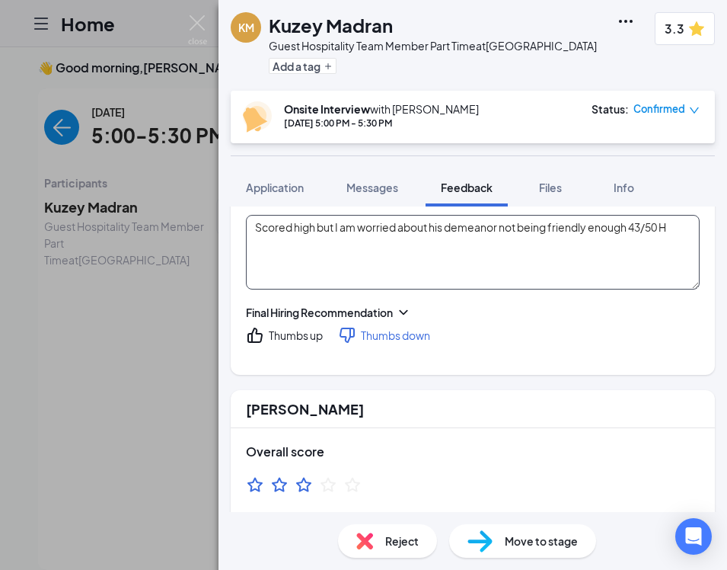
type textarea "In a team, communication is important and easier when you have many people 4/5"
type textarea "Knows how it feels to work hard and towards a goal. Aim towards perfection 5/5"
type textarea "Usually tries to calm himself down, try a differet way to calm down. Focus on w…"
type textarea "Curiosity, good at doing what he knows best. Doesnt always like doing new thing…"
type textarea "try to get good grades and balance life and school, school is a priority. Eat h…"
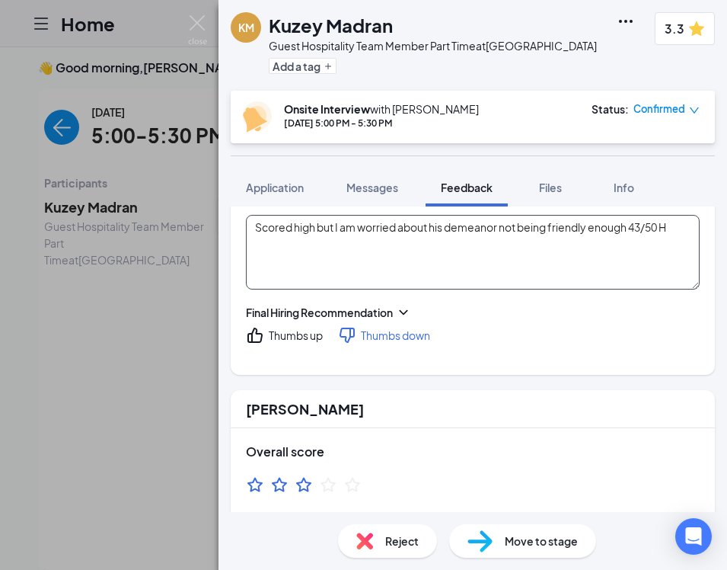
type textarea "No doesn't think anything, he already has good grades. College for medical 5/5"
type textarea "Scored high but I am worried about his demeanor not being friendly enough 43/50…"
type textarea "[DEMOGRAPHIC_DATA], knows [PERSON_NAME]. Getting to work with people, he likes …"
type textarea "Volunteered at trick or treat event, set up some things. 3/5"
type textarea "at school, at them to stop or distance them. 3/5"
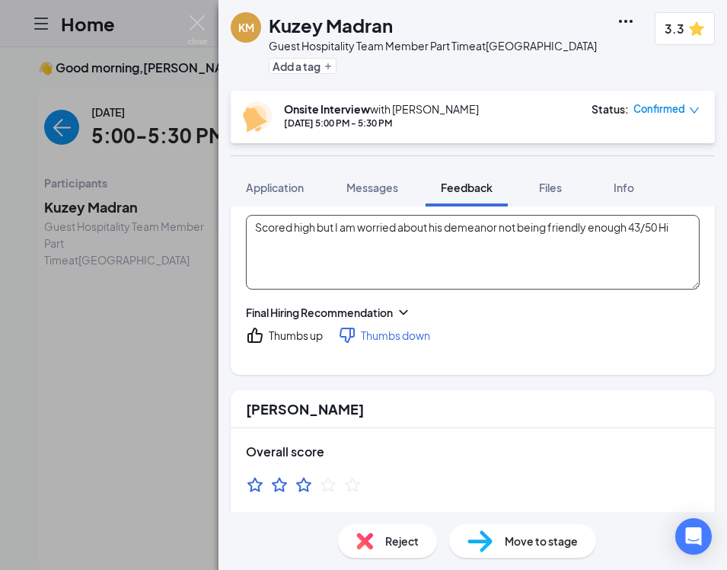
type textarea "asking for help is better than making a mistake. 4/5"
type textarea "In a team, communication is important and easier when you have many people 4/5"
type textarea "Knows how it feels to work hard and towards a goal. Aim towards perfection 5/5"
type textarea "Usually tries to calm himself down, try a differet way to calm down. Focus on w…"
type textarea "Curiosity, good at doing what he knows best. Doesnt always like doing new thing…"
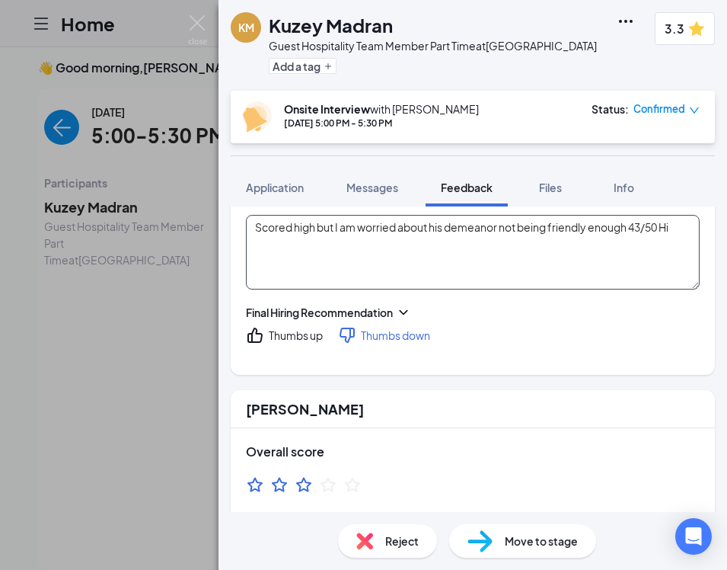
type textarea "try to get good grades and balance life and school, school is a priority. Eat h…"
type textarea "No doesn't think anything, he already has good grades. College for medical 5/5"
type textarea "Scored high but I am worried about his demeanor not being friendly enough 43/50…"
type textarea "[DEMOGRAPHIC_DATA], knows [PERSON_NAME]. Getting to work with people, he likes …"
type textarea "Volunteered at trick or treat event, set up some things. 3/5"
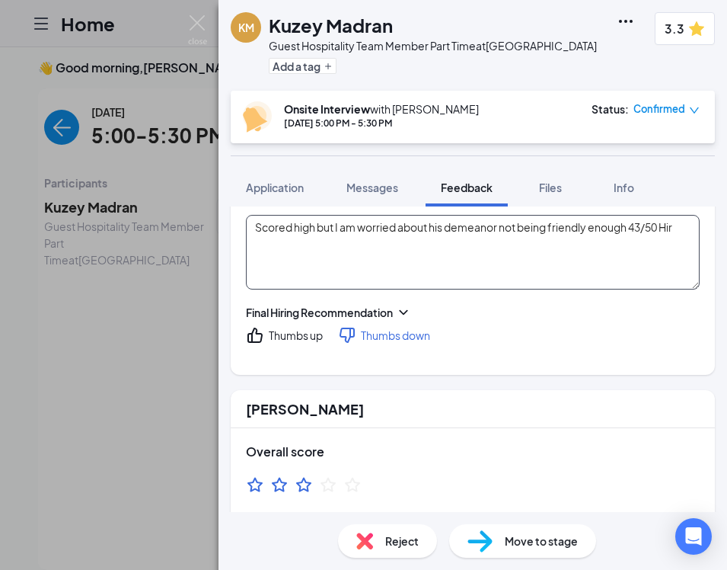
type textarea "at school, at them to stop or distance them. 3/5"
type textarea "asking for help is better than making a mistake. 4/5"
type textarea "In a team, communication is important and easier when you have many people 4/5"
type textarea "Knows how it feels to work hard and towards a goal. Aim towards perfection 5/5"
type textarea "Usually tries to calm himself down, try a differet way to calm down. Focus on w…"
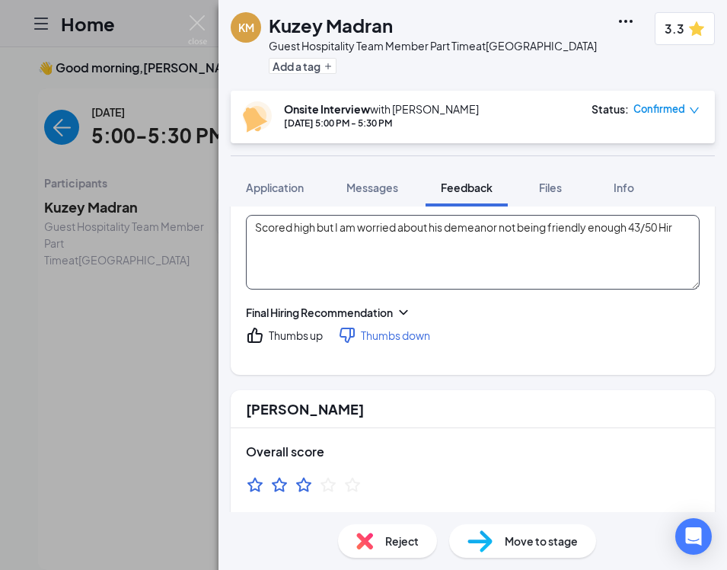
type textarea "Curiosity, good at doing what he knows best. Doesnt always like doing new thing…"
type textarea "try to get good grades and balance life and school, school is a priority. Eat h…"
type textarea "No doesn't think anything, he already has good grades. College for medical 5/5"
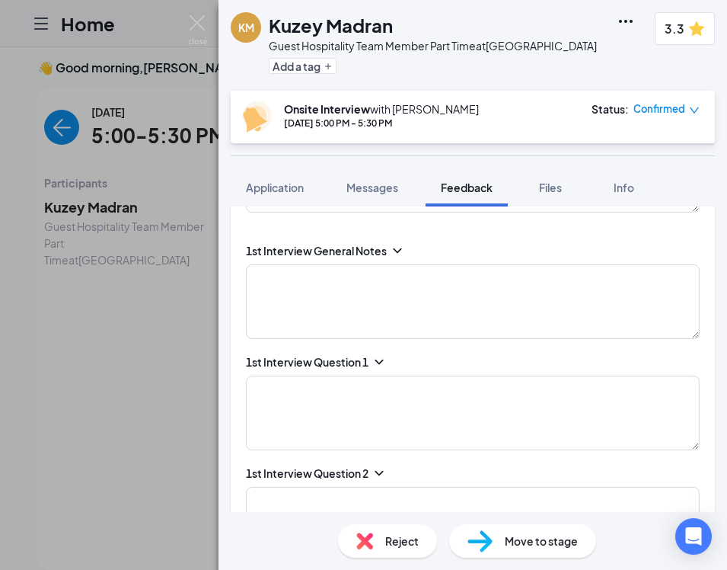
scroll to position [0, 0]
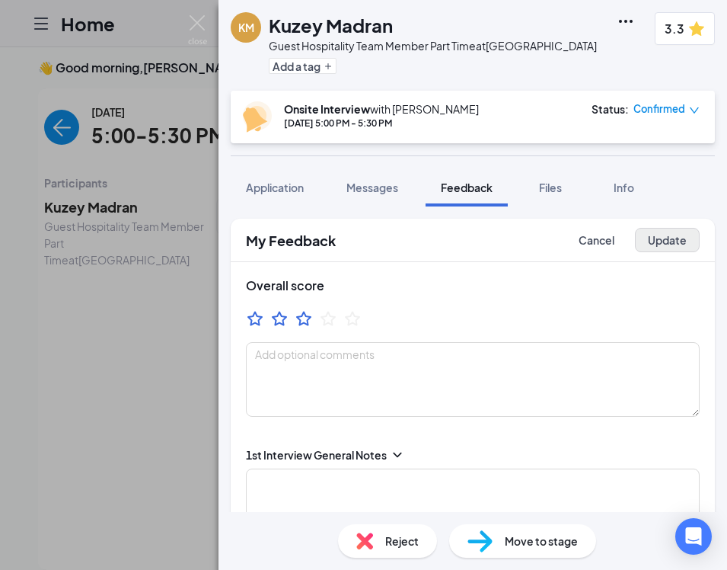
type textarea "Scored high but I am worried about his demeanor not being friendly enough 43/50…"
click at [659, 238] on button "Update" at bounding box center [667, 240] width 65 height 24
type textarea "[DEMOGRAPHIC_DATA], knows [PERSON_NAME]. Getting to work with people, he likes …"
type textarea "Volunteered at trick or treat event, set up some things. 3/5"
type textarea "at school, at them to stop or distance them. 3/5"
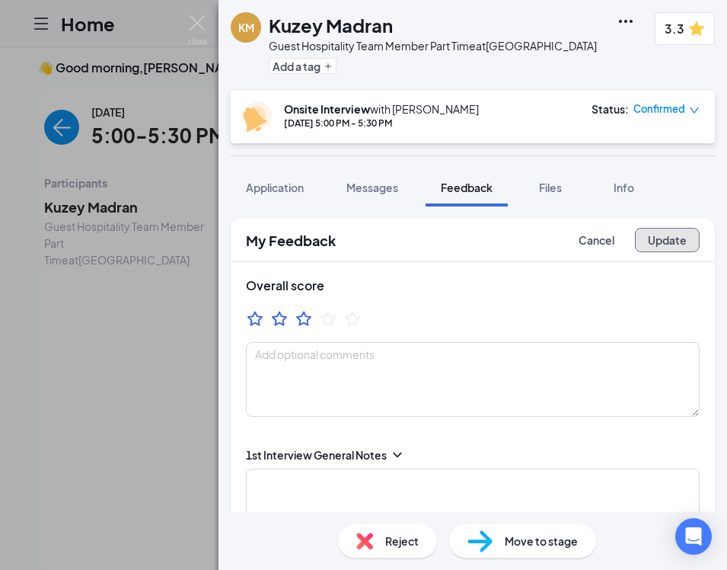
type textarea "asking for help is better than making a mistake. 4/5"
type textarea "In a team, communication is important and easier when you have many people 4/5"
type textarea "Knows how it feels to work hard and towards a goal. Aim towards perfection 5/5"
type textarea "Usually tries to calm himself down, try a differet way to calm down. Focus on w…"
type textarea "Curiosity, good at doing what he knows best. Doesnt always like doing new thing…"
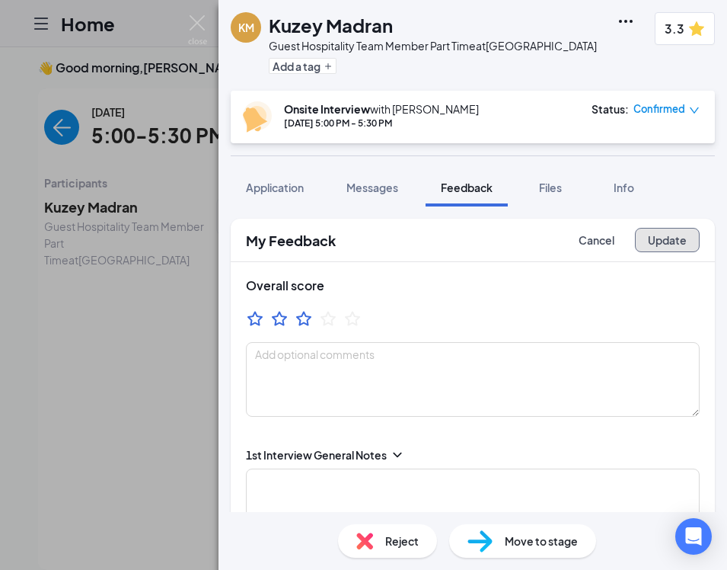
type textarea "try to get good grades and balance life and school, school is a priority. Eat h…"
type textarea "No doesn't think anything, he already has good grades. College for medical 5/5"
